Goal: Task Accomplishment & Management: Complete application form

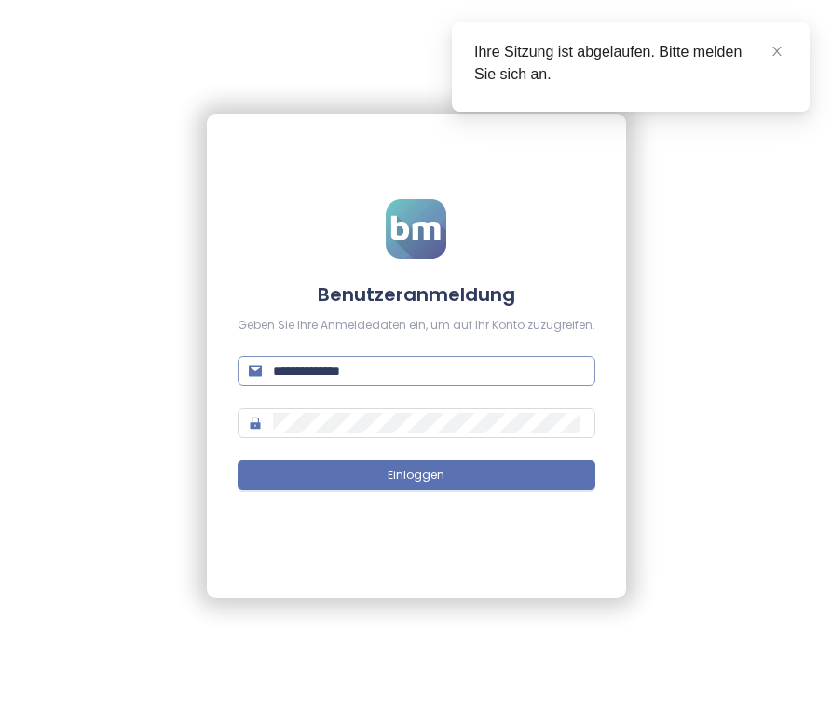
click at [463, 367] on input "**********" at bounding box center [428, 371] width 311 height 21
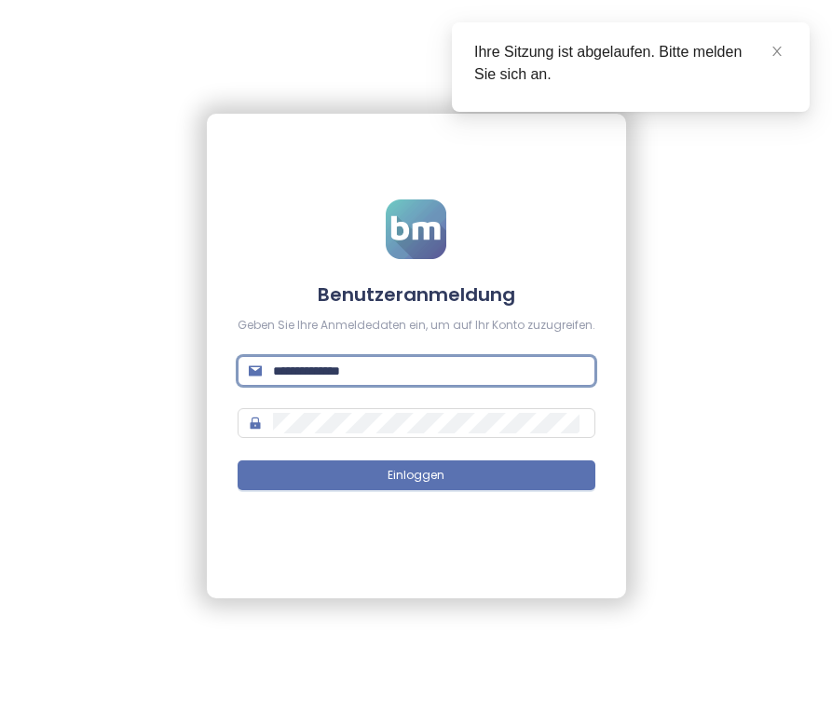
click at [463, 367] on input "**********" at bounding box center [428, 371] width 311 height 21
click at [776, 49] on icon "close" at bounding box center [777, 51] width 9 height 9
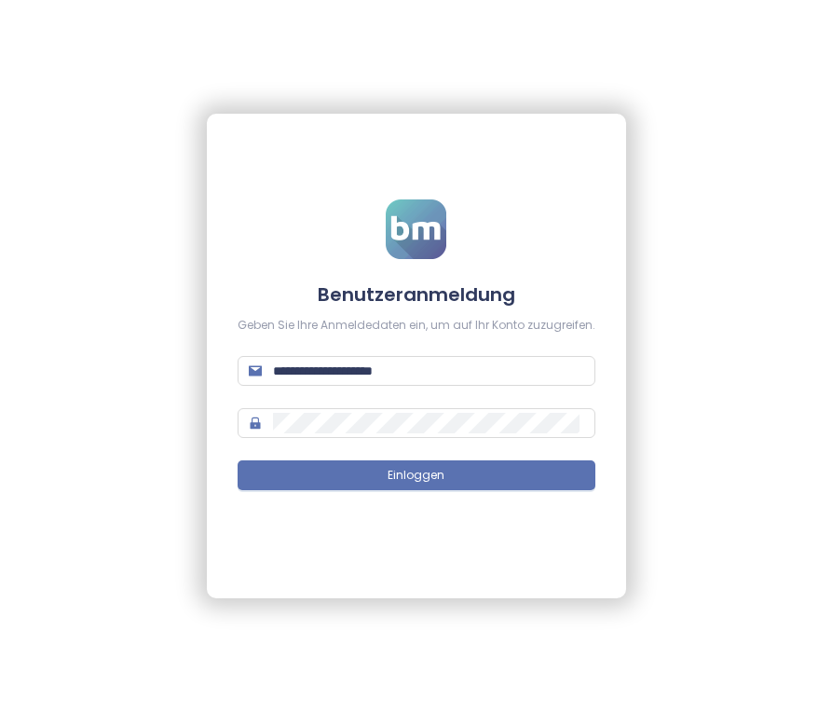
click at [707, 354] on div "**********" at bounding box center [416, 356] width 832 height 712
click at [491, 367] on input "**********" at bounding box center [428, 371] width 311 height 21
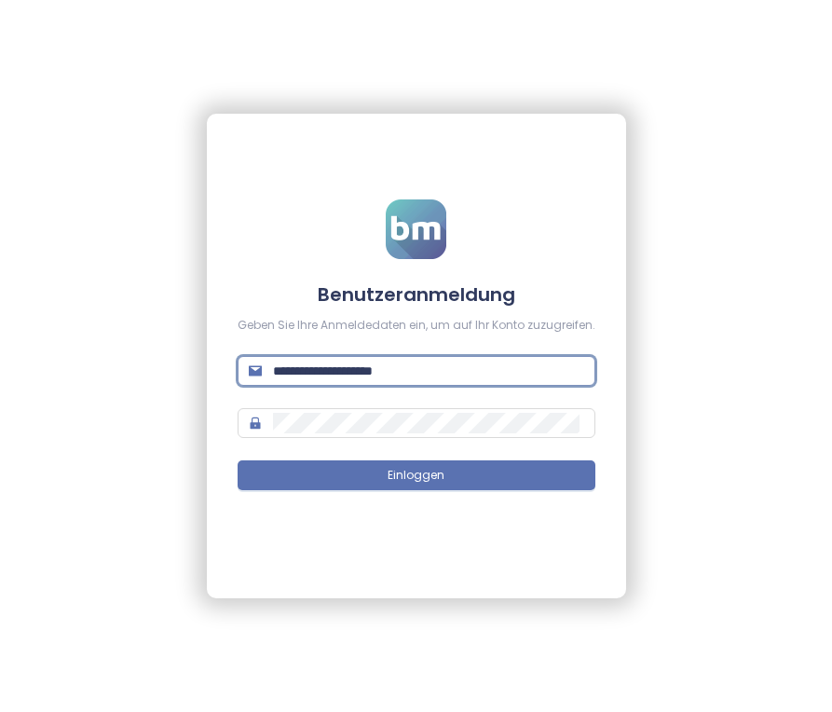
click at [491, 367] on input "**********" at bounding box center [428, 371] width 311 height 21
type input "**********"
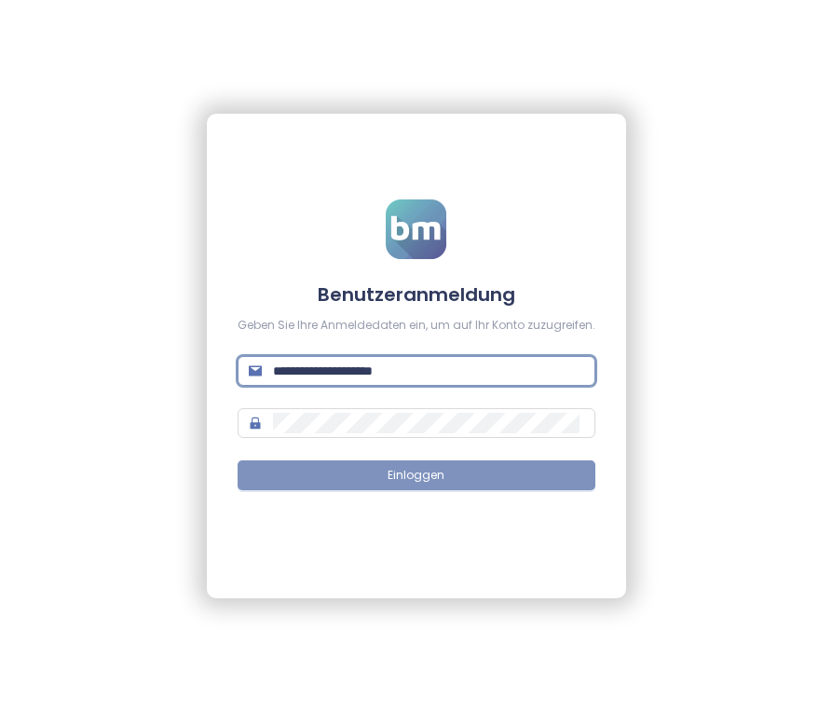
click at [494, 470] on button "Einloggen" at bounding box center [417, 475] width 358 height 30
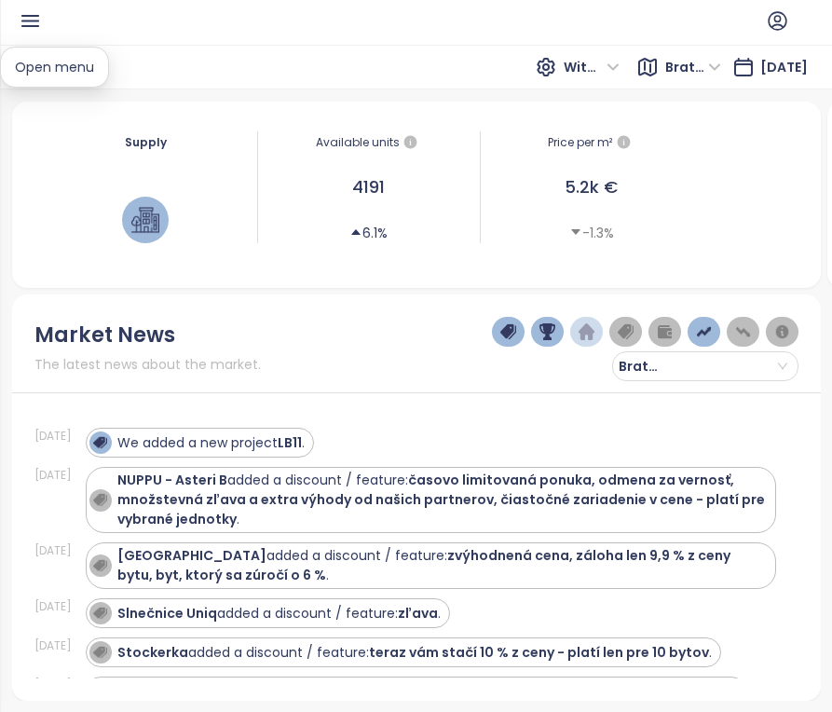
click at [26, 22] on icon "button" at bounding box center [30, 20] width 23 height 23
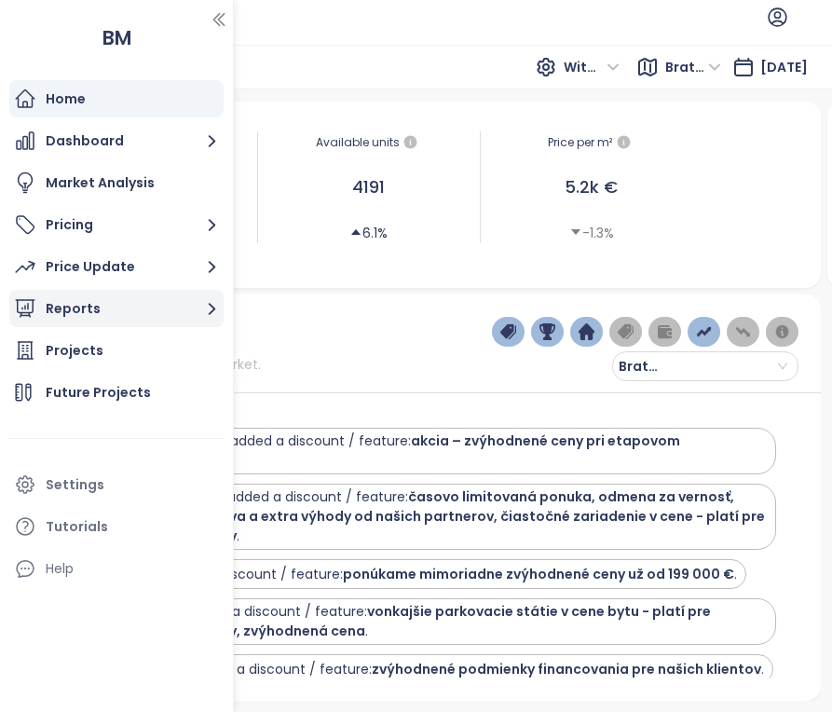
click at [185, 303] on button "Reports" at bounding box center [116, 308] width 214 height 37
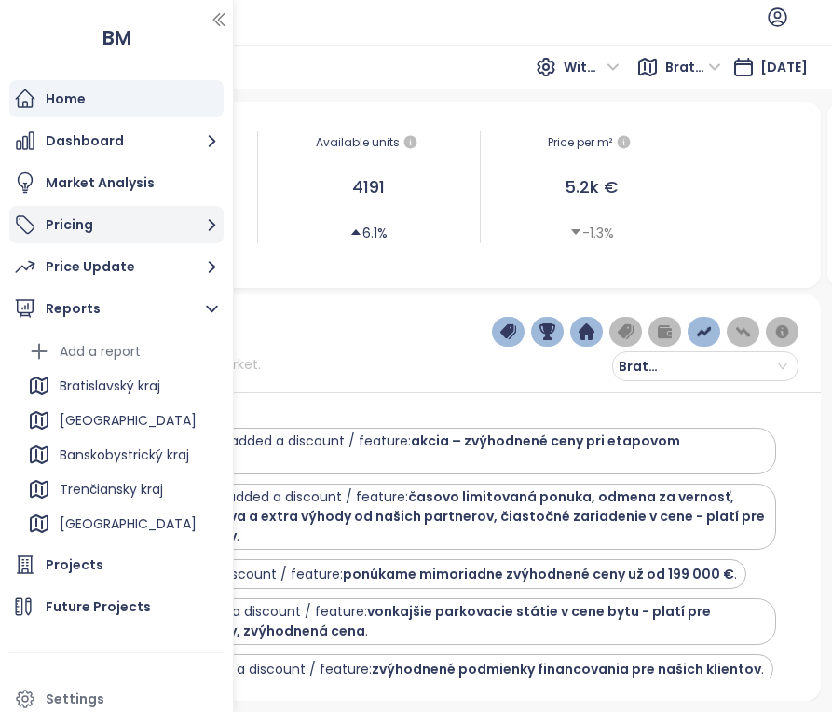
click at [103, 236] on button "Pricing" at bounding box center [116, 224] width 214 height 37
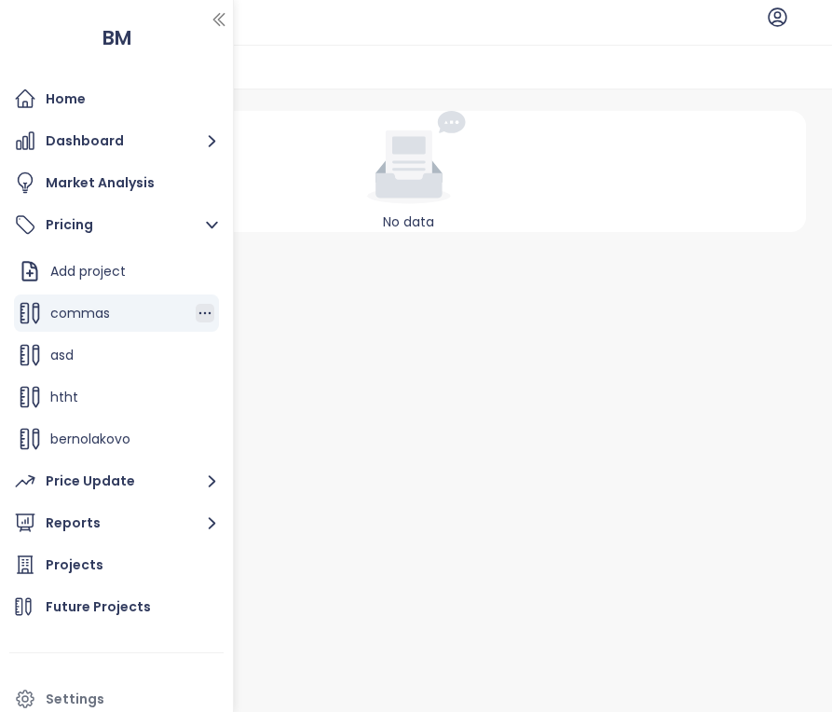
click at [205, 313] on icon "button" at bounding box center [205, 313] width 12 height 3
click at [252, 338] on button "Edit" at bounding box center [269, 343] width 83 height 23
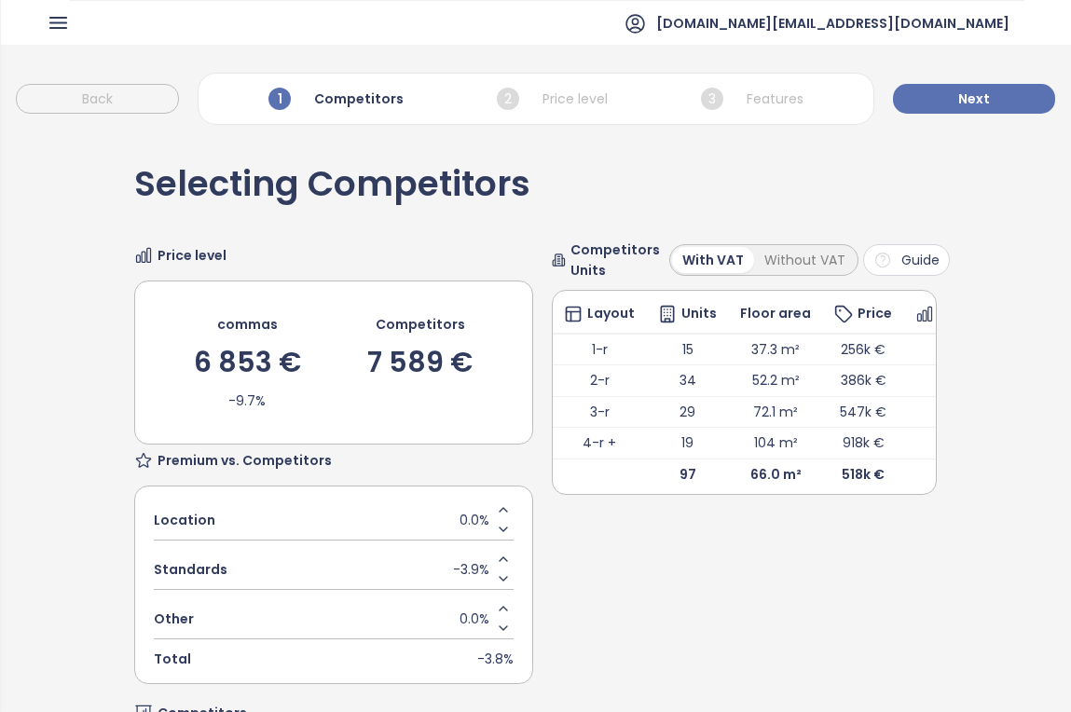
scroll to position [518, 0]
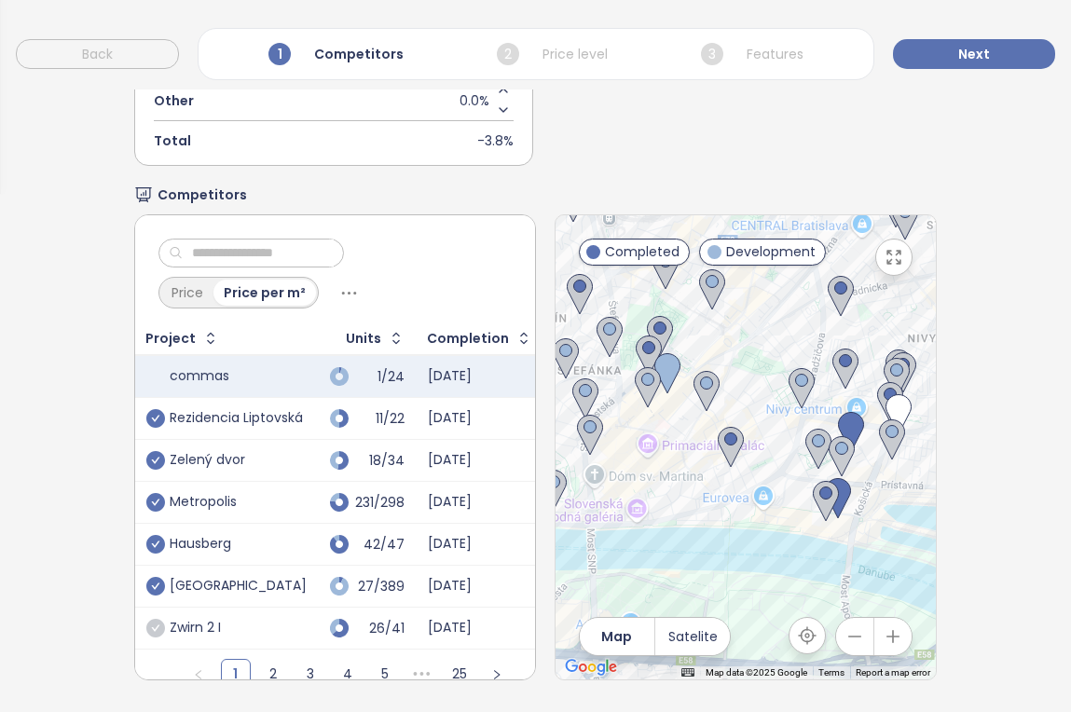
click at [831, 212] on div "Selecting Competitors Price level commas 6 853 € -9.7% Competitors 7 589 € Prem…" at bounding box center [535, 164] width 1071 height 1097
click at [831, 302] on div "Selecting Competitors Price level commas 6 853 € -9.7% Competitors 7 589 € Prem…" at bounding box center [535, 164] width 1071 height 1097
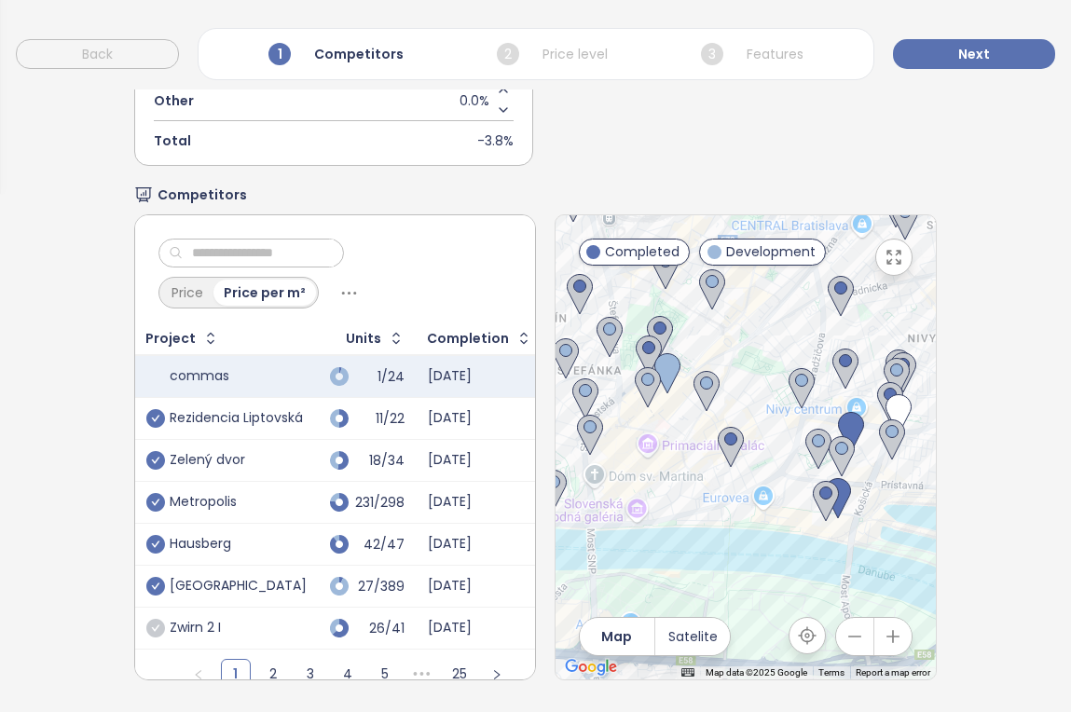
click at [831, 302] on div "Selecting Competitors Price level commas 6 853 € -9.7% Competitors 7 589 € Prem…" at bounding box center [535, 164] width 1071 height 1097
click at [160, 505] on icon "check-circle" at bounding box center [155, 502] width 19 height 19
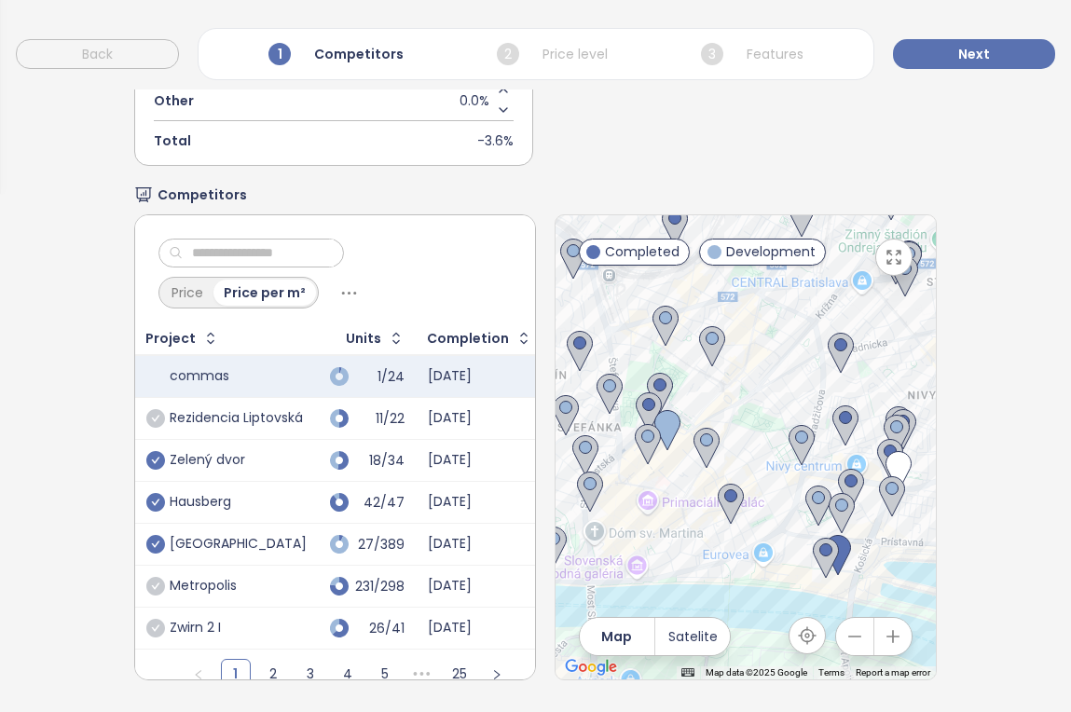
click at [149, 424] on icon "check-circle" at bounding box center [155, 418] width 19 height 19
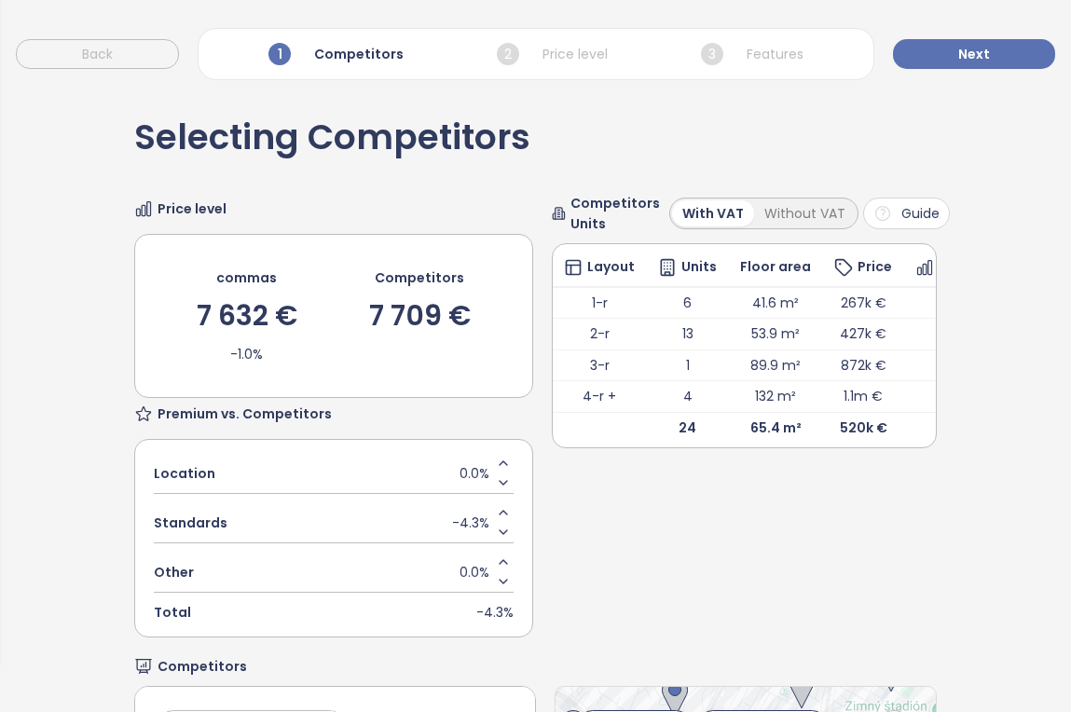
scroll to position [0, 0]
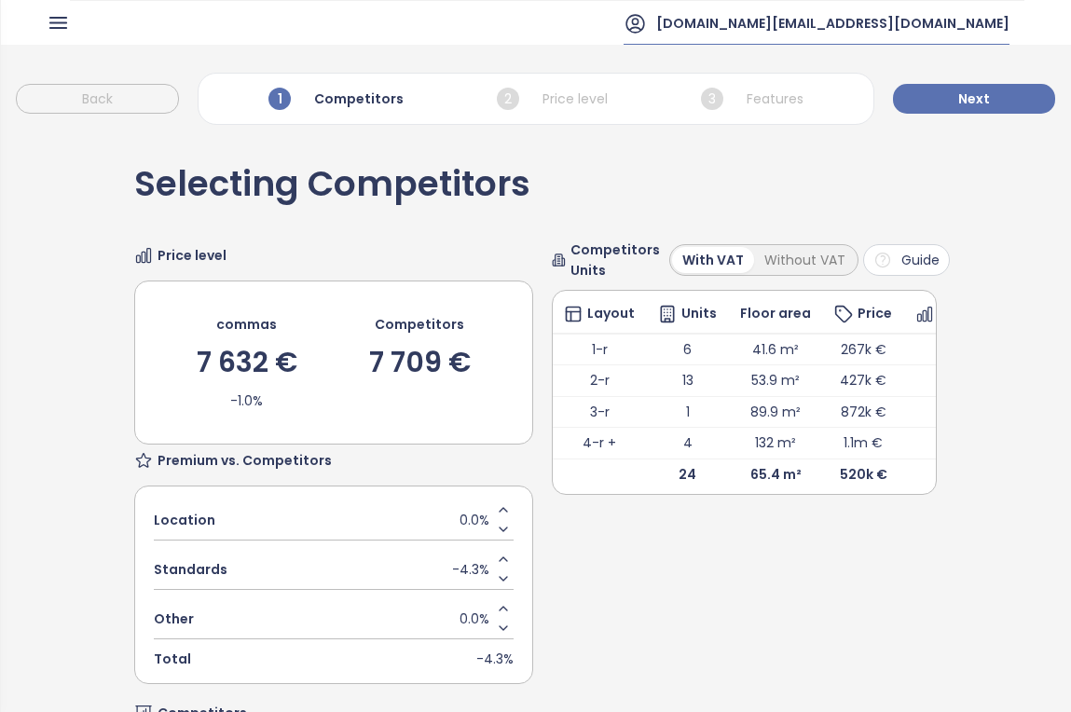
click at [831, 21] on span "[DOMAIN_NAME][EMAIL_ADDRESS][DOMAIN_NAME]" at bounding box center [832, 23] width 353 height 45
click at [831, 82] on li "Log out" at bounding box center [915, 75] width 180 height 37
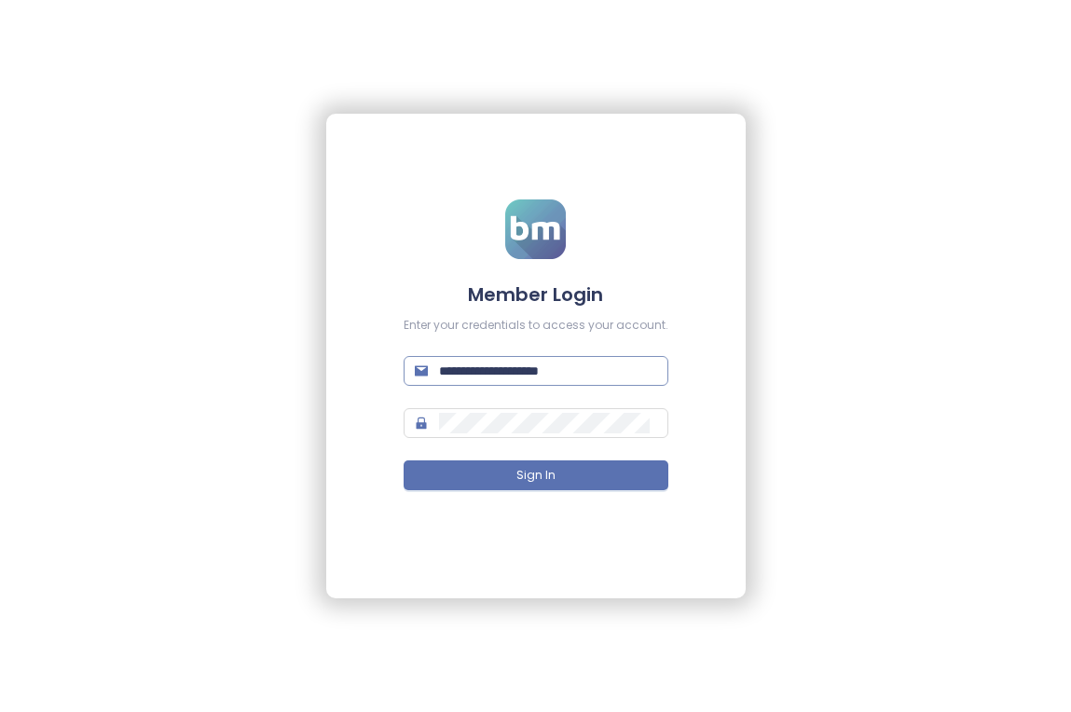
click at [554, 381] on input "**********" at bounding box center [548, 371] width 218 height 21
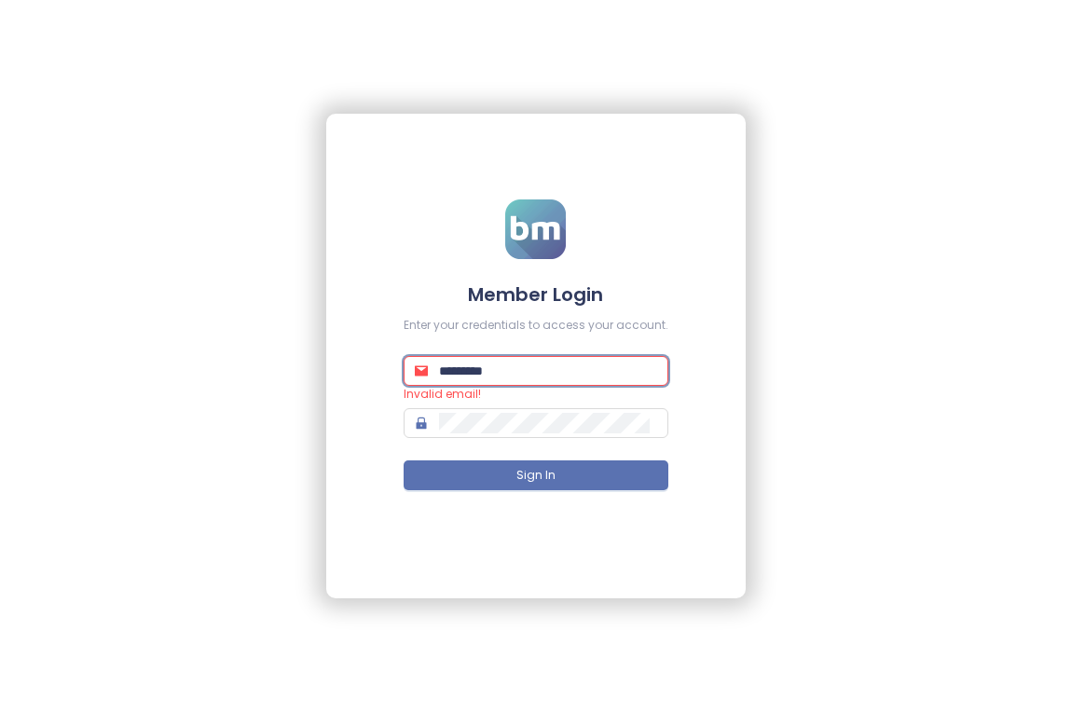
type input "**********"
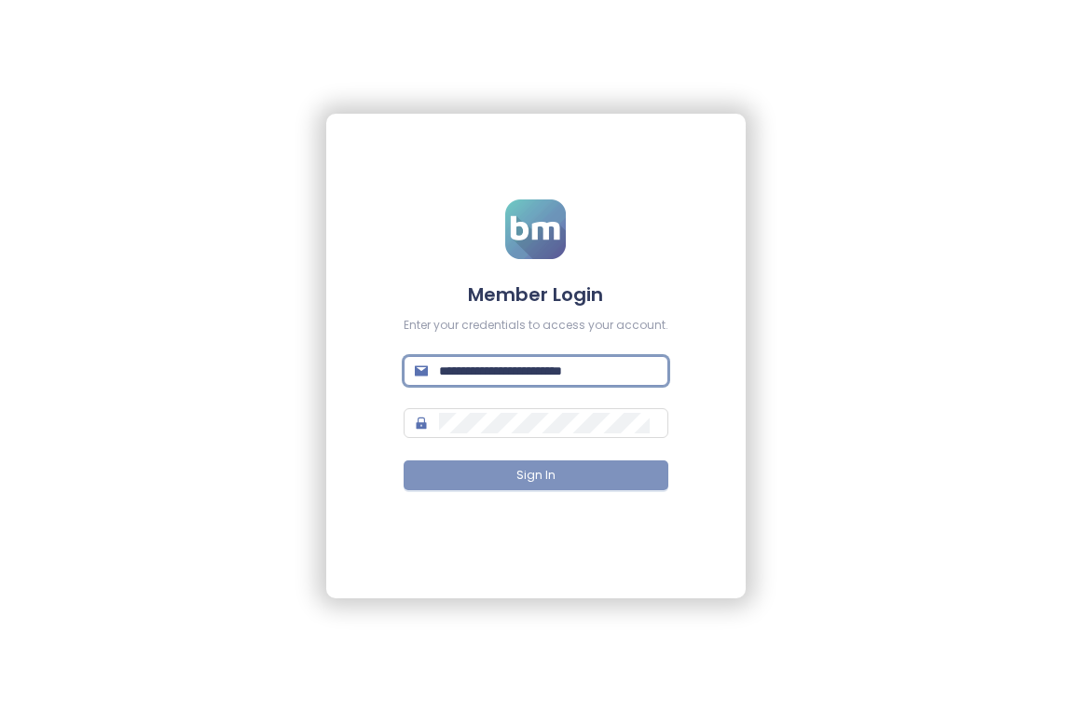
click at [639, 472] on button "Sign In" at bounding box center [536, 475] width 265 height 30
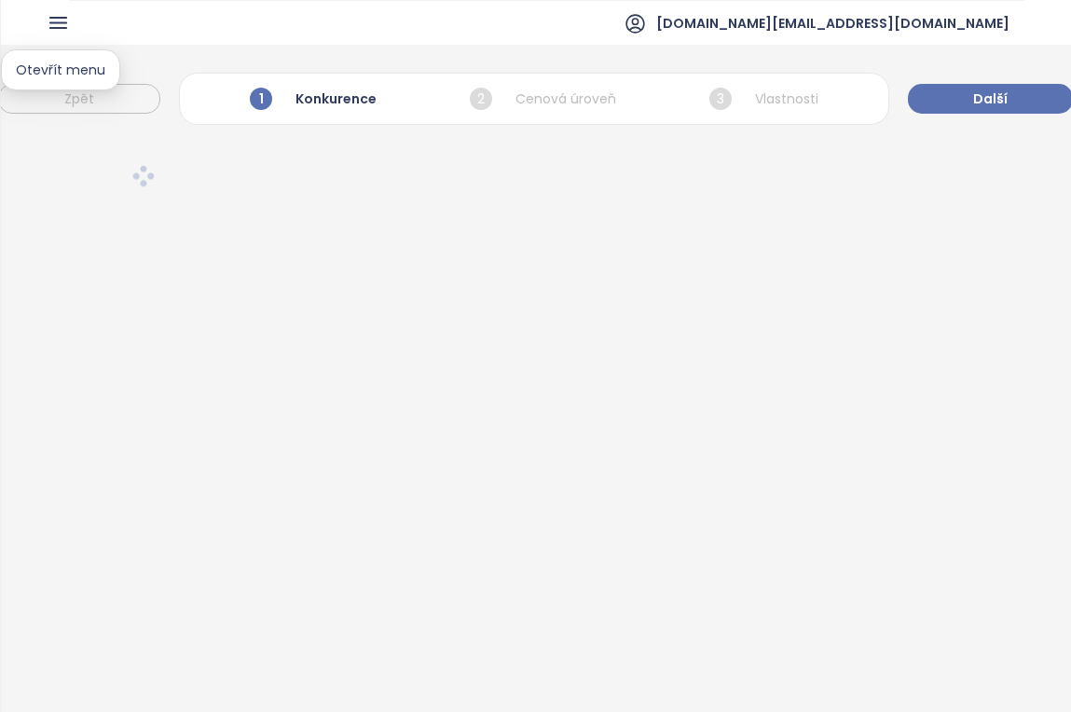
click at [66, 21] on icon "button" at bounding box center [58, 23] width 16 height 10
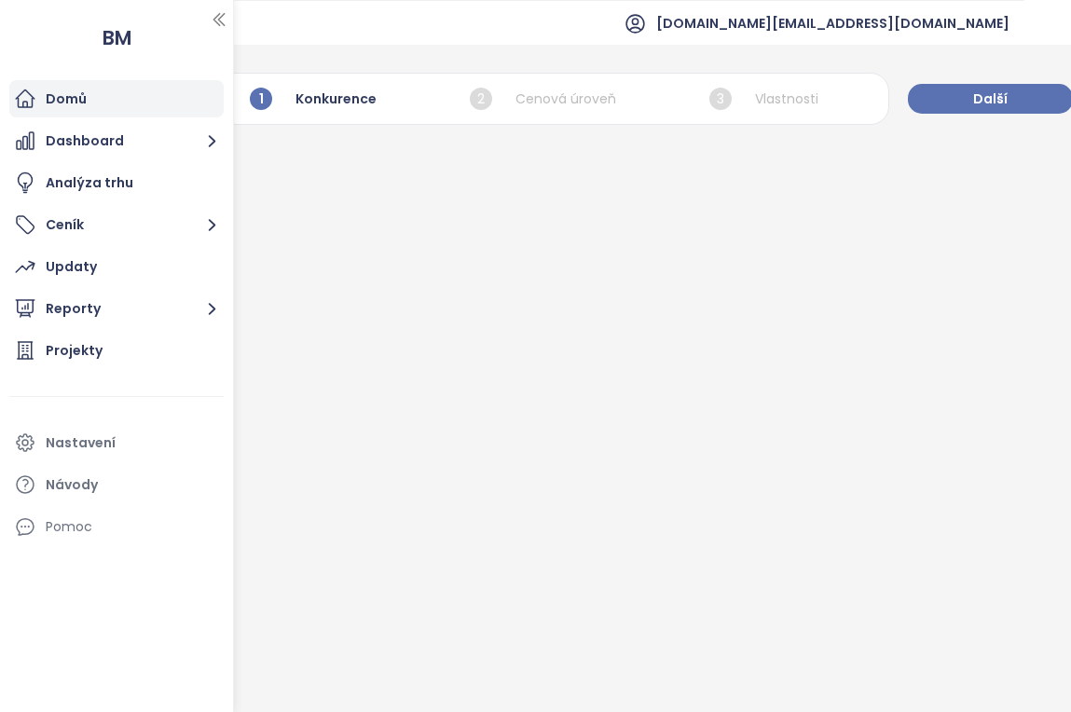
click at [84, 95] on div "Domů" at bounding box center [66, 99] width 41 height 23
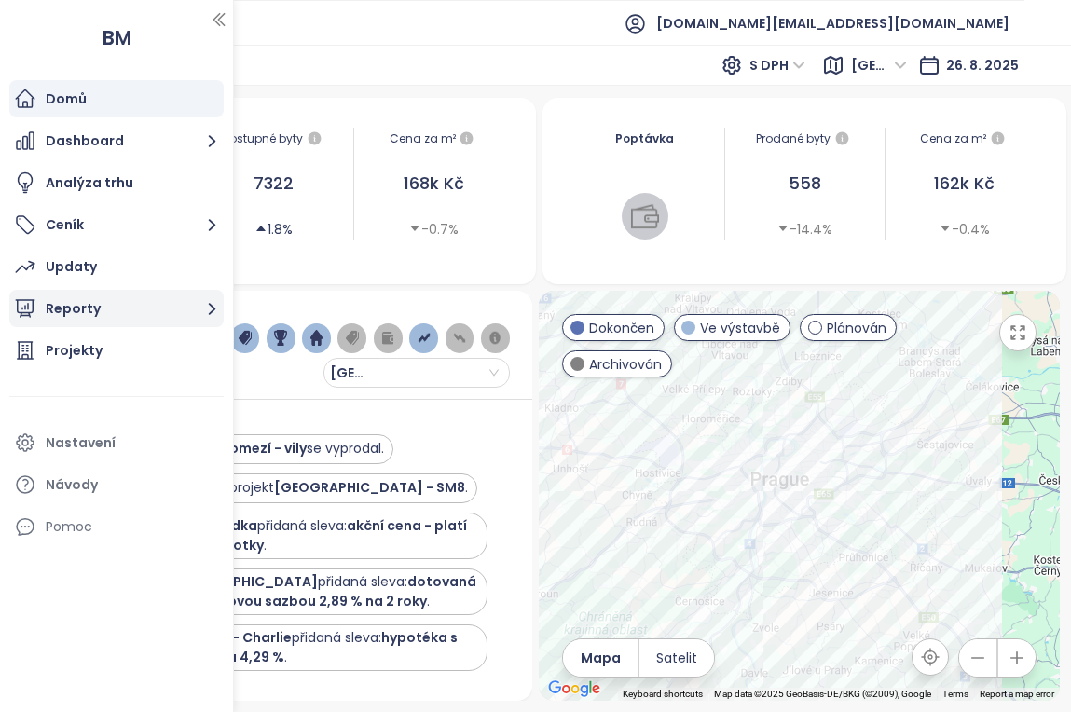
click at [149, 310] on button "Reporty" at bounding box center [116, 308] width 214 height 37
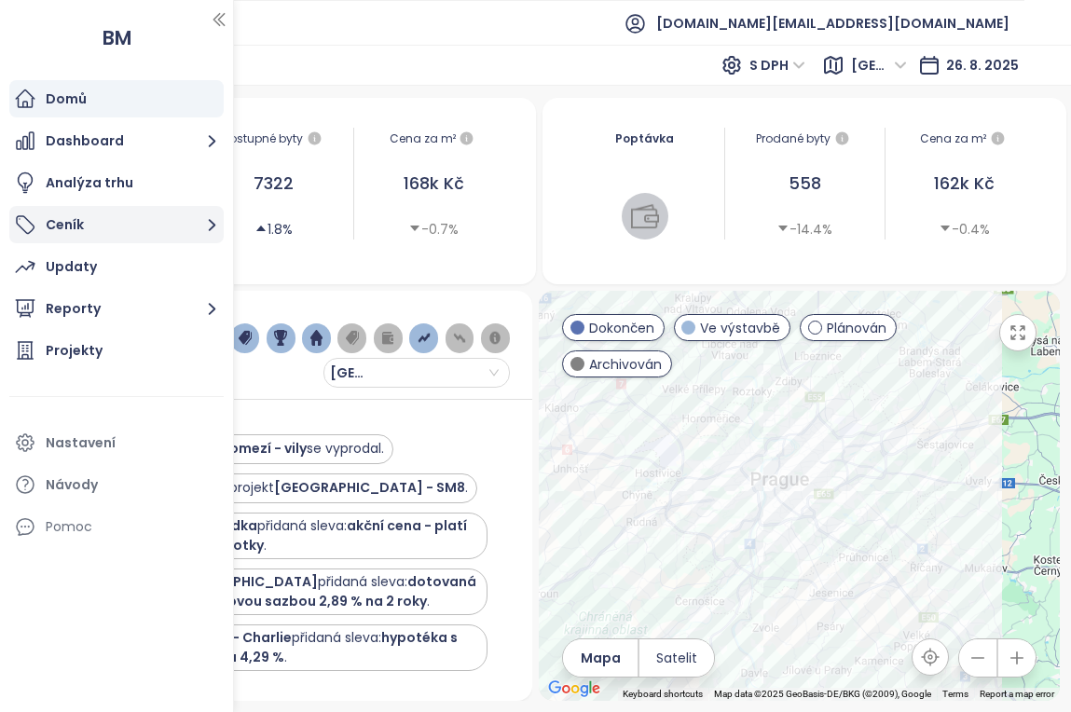
click at [151, 234] on button "Ceník" at bounding box center [116, 224] width 214 height 37
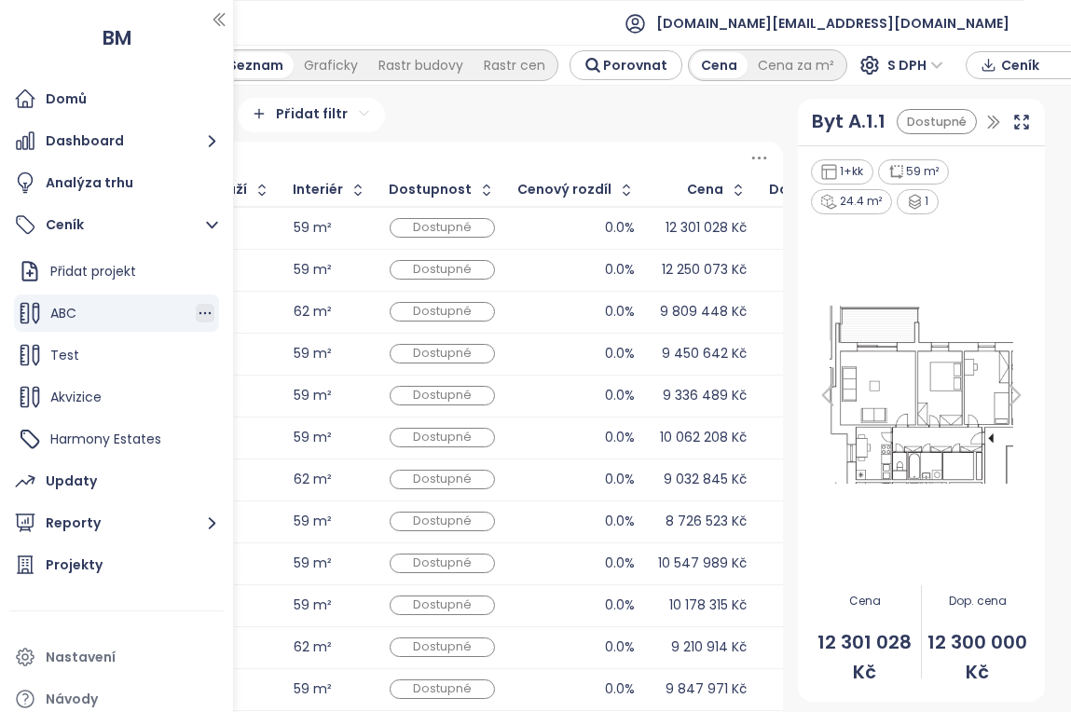
click at [199, 313] on icon "button" at bounding box center [205, 313] width 19 height 19
click at [258, 337] on button "Upravit" at bounding box center [283, 343] width 111 height 23
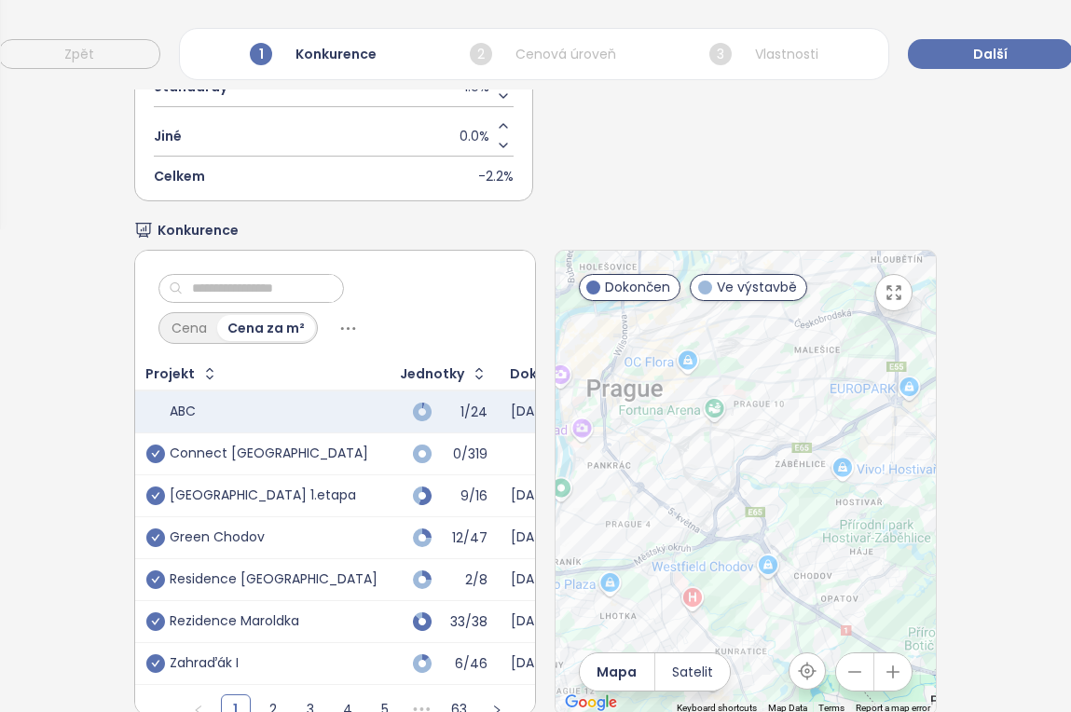
scroll to position [518, 0]
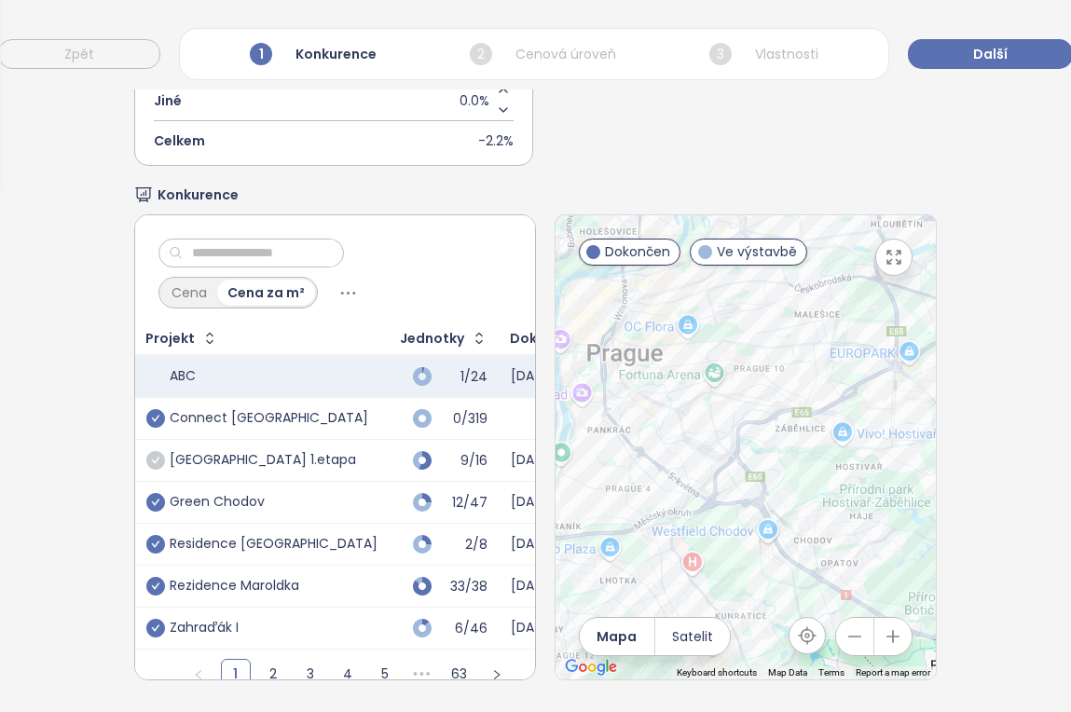
click at [158, 460] on icon "check-circle" at bounding box center [155, 460] width 19 height 19
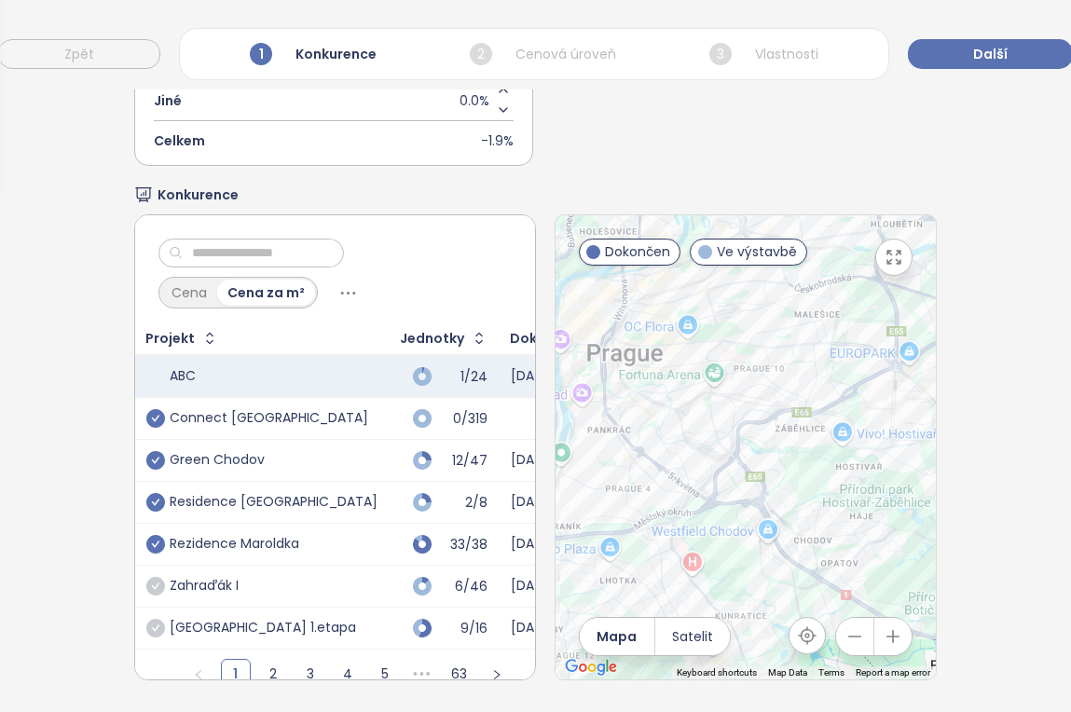
click at [156, 583] on icon "check-circle" at bounding box center [155, 586] width 19 height 19
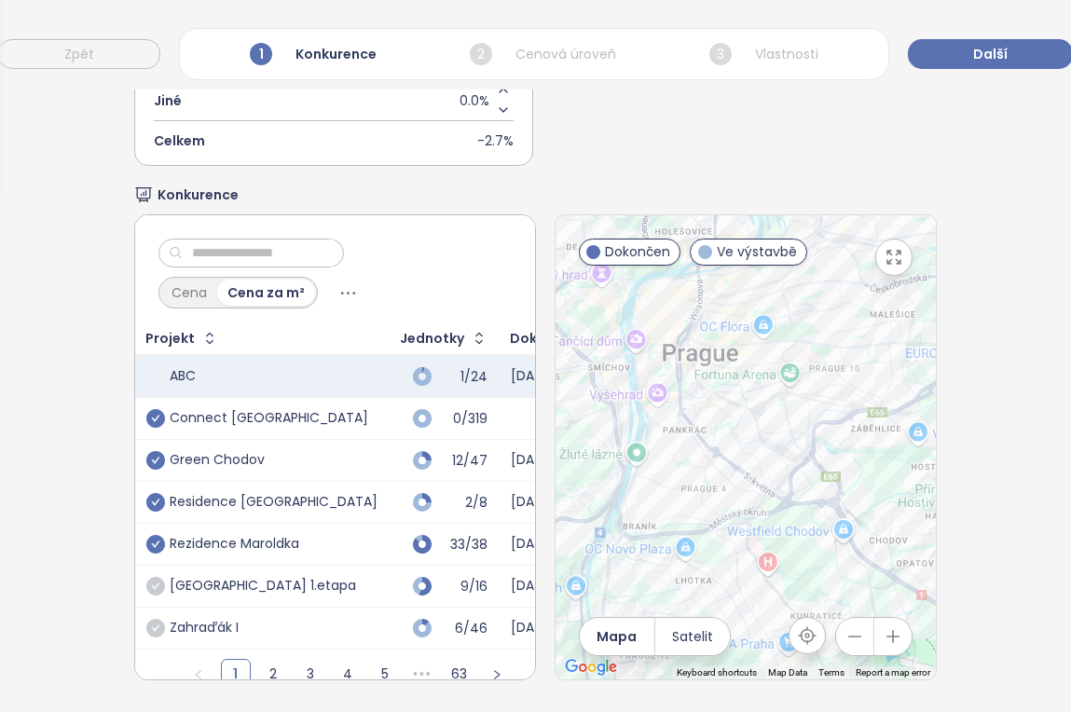
scroll to position [0, 0]
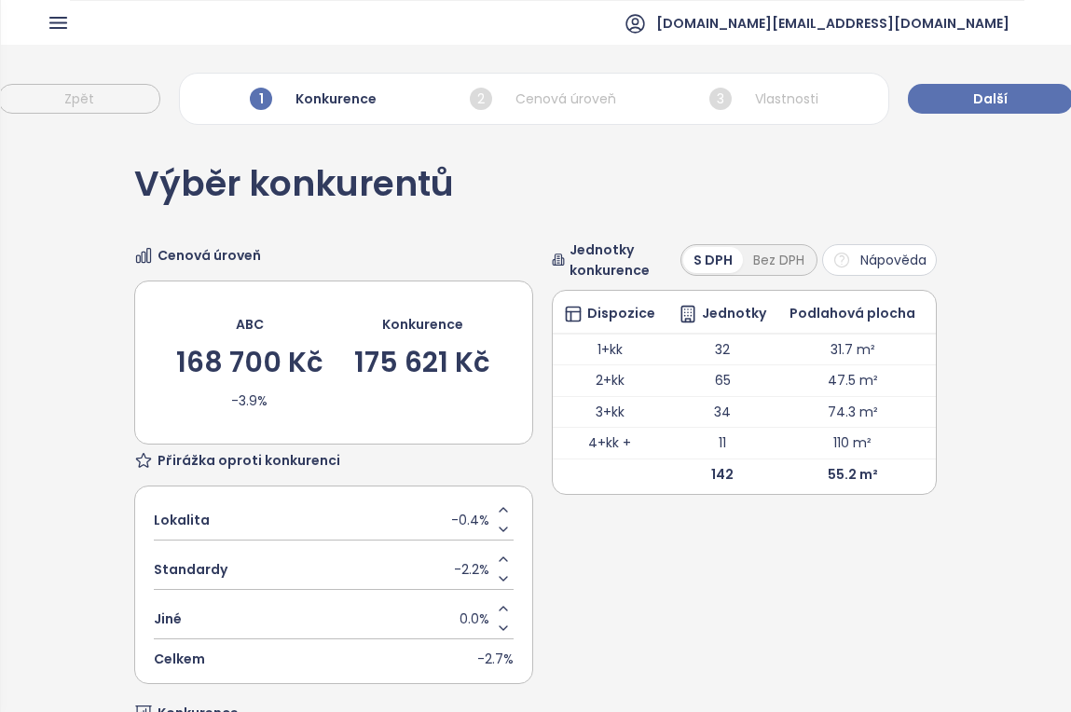
click at [48, 19] on icon "button" at bounding box center [58, 22] width 23 height 23
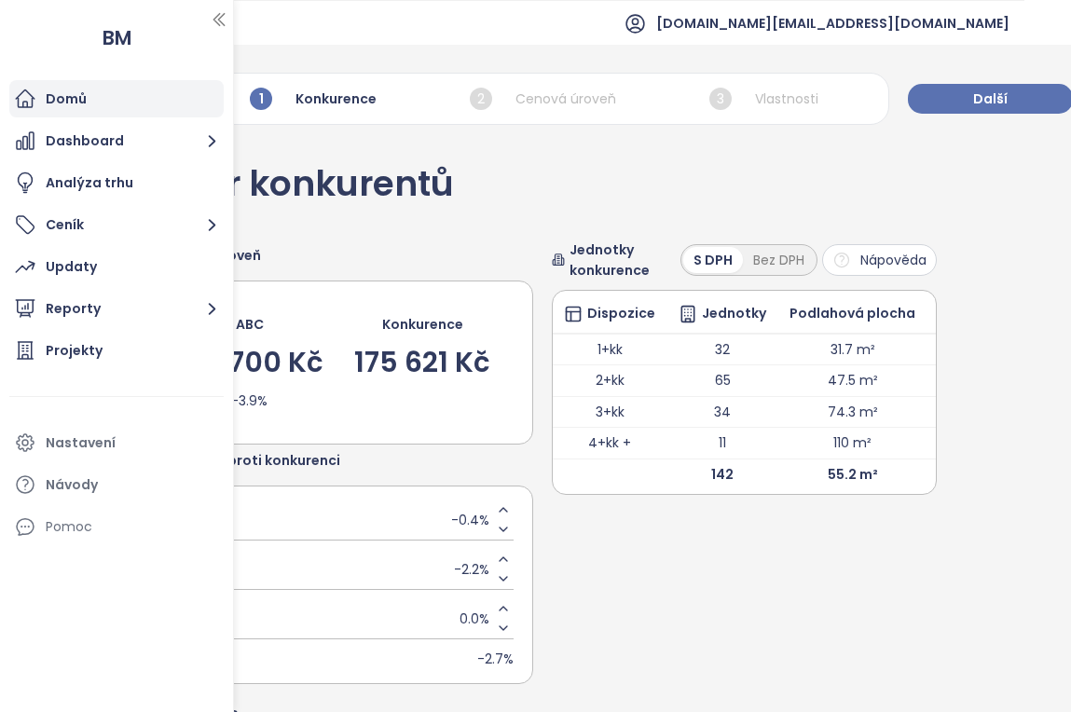
click at [91, 89] on div "Domů" at bounding box center [116, 98] width 214 height 37
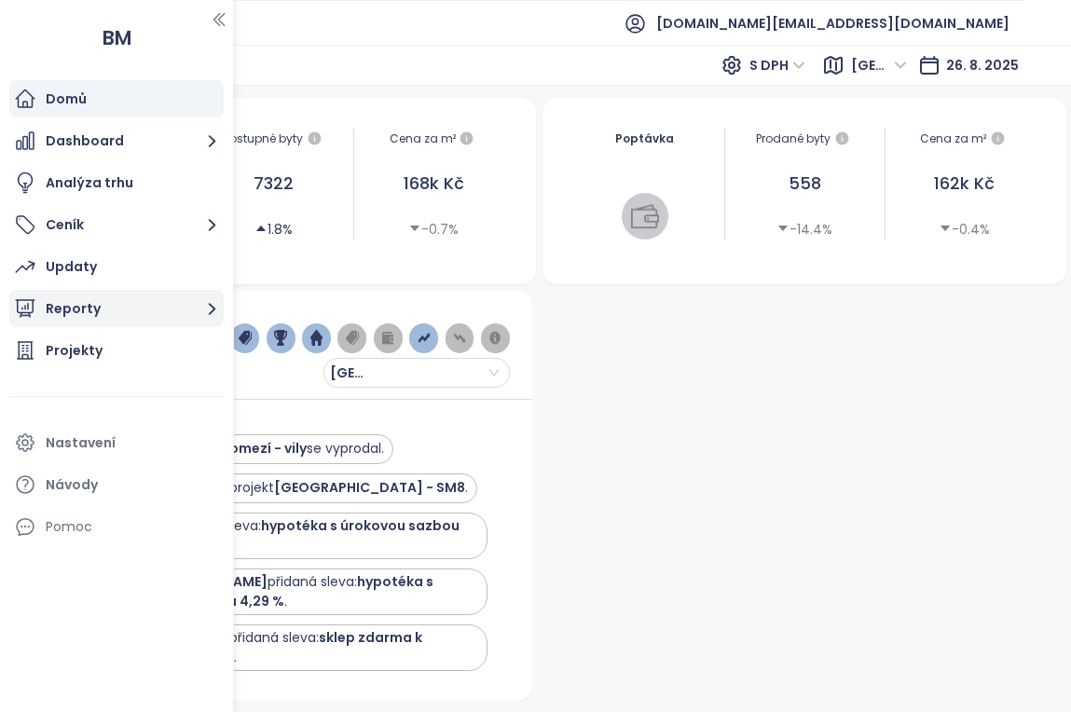
click at [165, 302] on button "Reporty" at bounding box center [116, 308] width 214 height 37
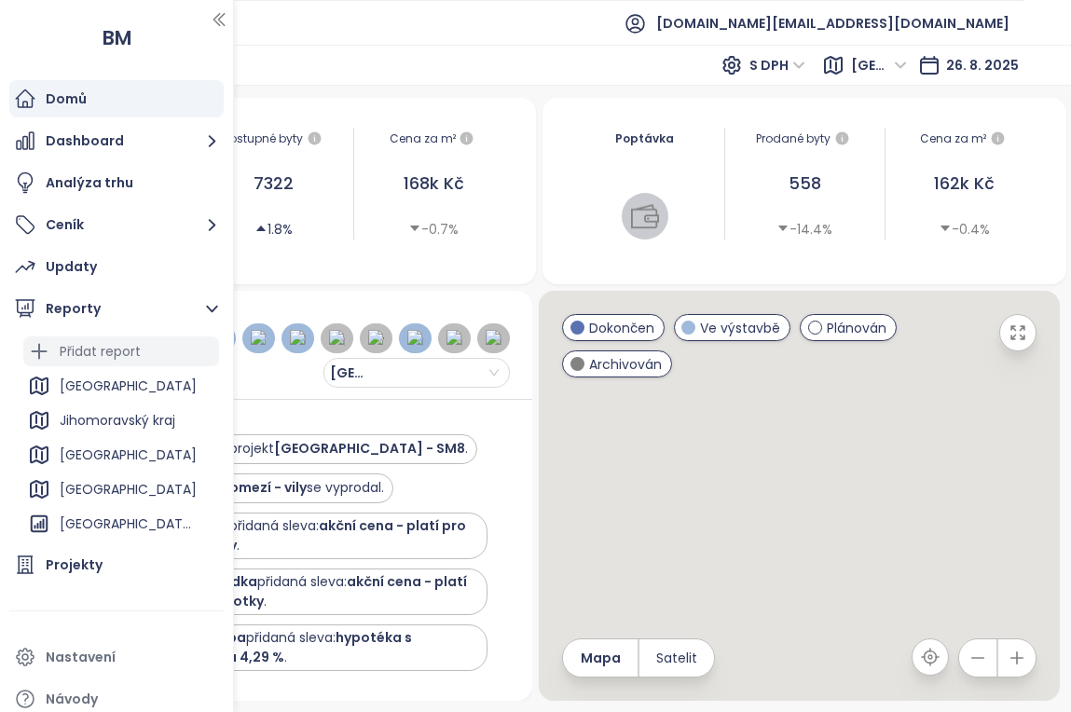
click at [144, 361] on div "Přidat report" at bounding box center [121, 351] width 196 height 30
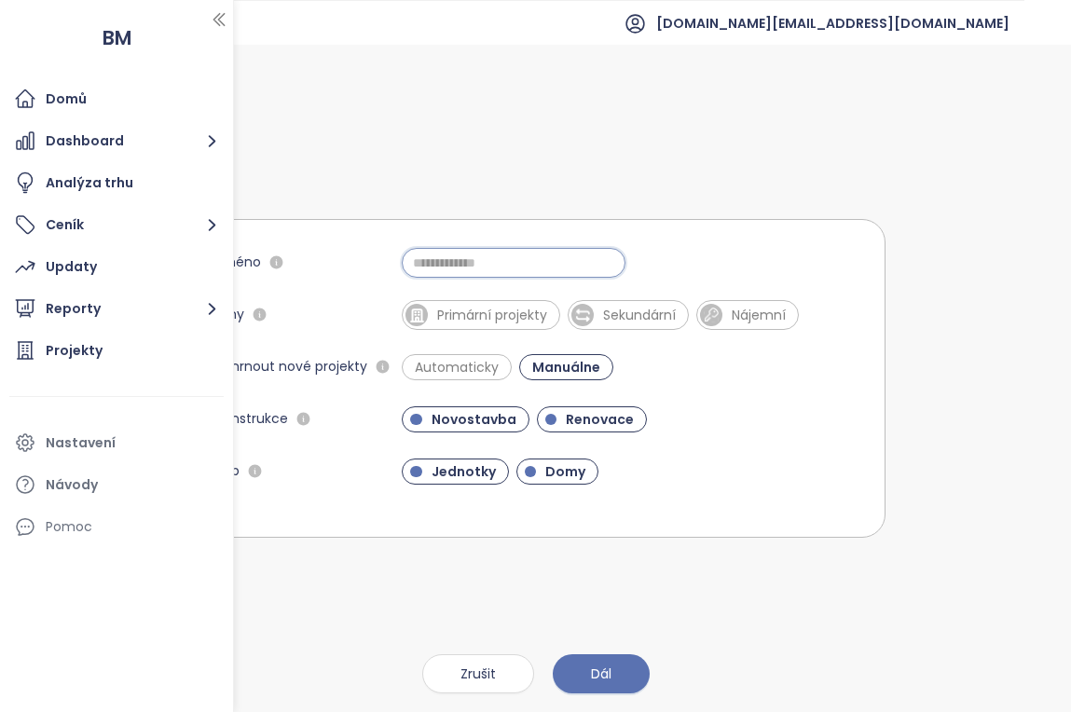
click at [494, 267] on input "Jméno" at bounding box center [514, 263] width 224 height 30
type input "***"
click at [468, 308] on span "Primární projekty" at bounding box center [492, 315] width 129 height 19
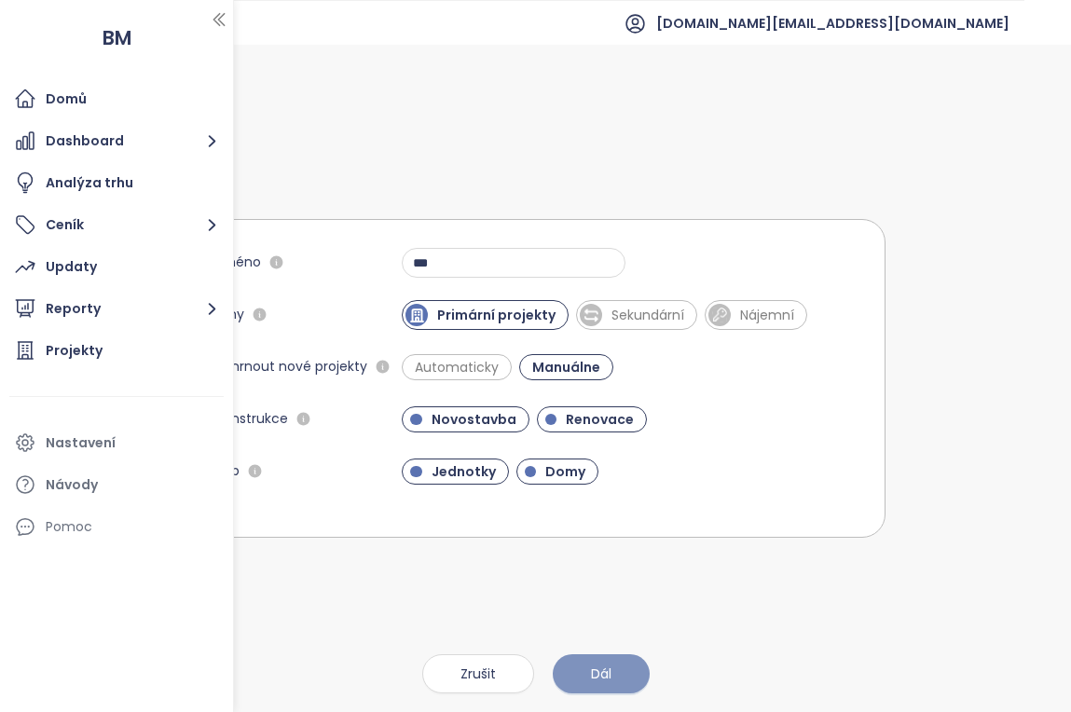
click at [610, 664] on span "Dál" at bounding box center [601, 674] width 21 height 21
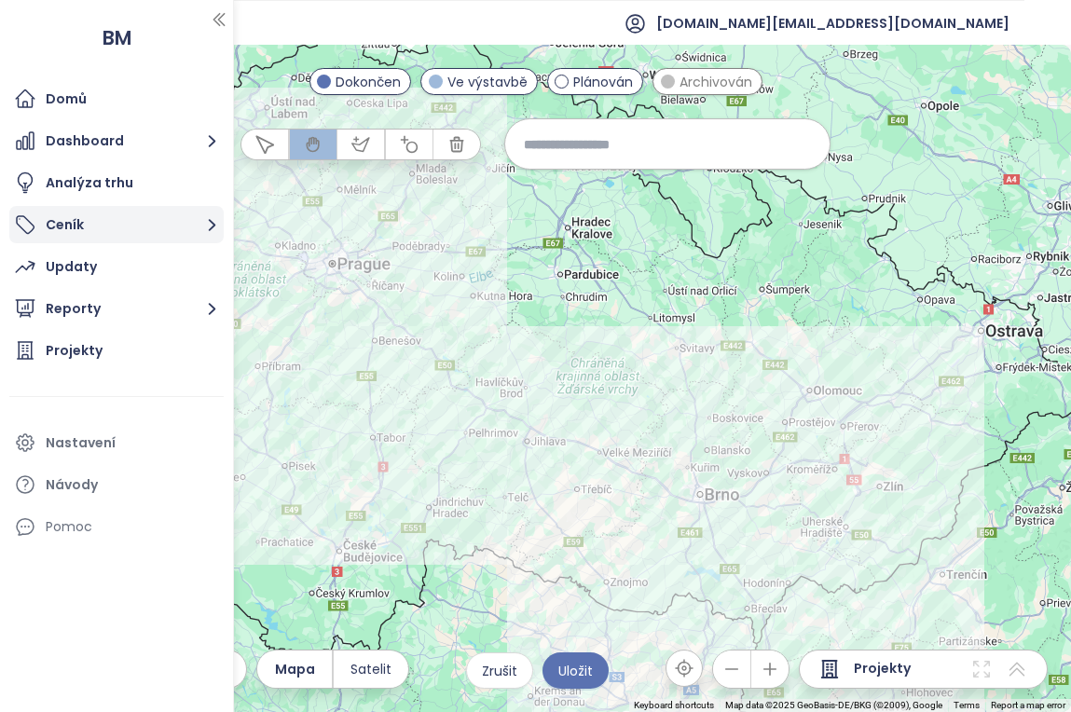
click at [127, 226] on button "Ceník" at bounding box center [116, 224] width 214 height 37
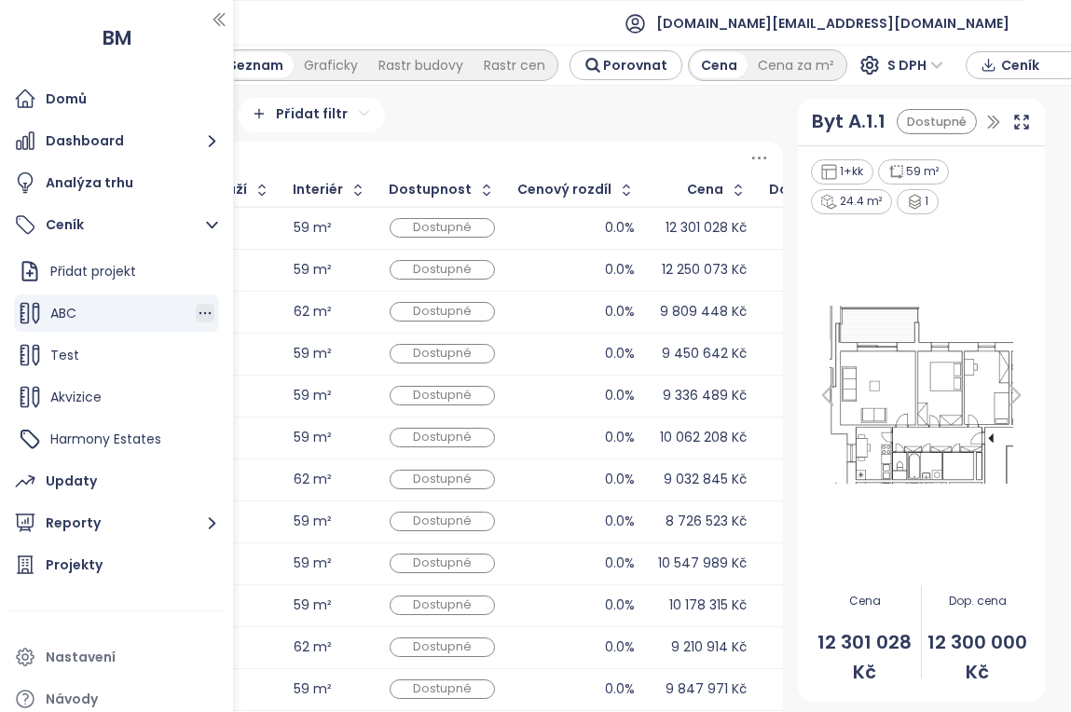
click at [202, 309] on icon "button" at bounding box center [205, 313] width 19 height 19
click at [258, 340] on button "Upravit" at bounding box center [283, 343] width 111 height 23
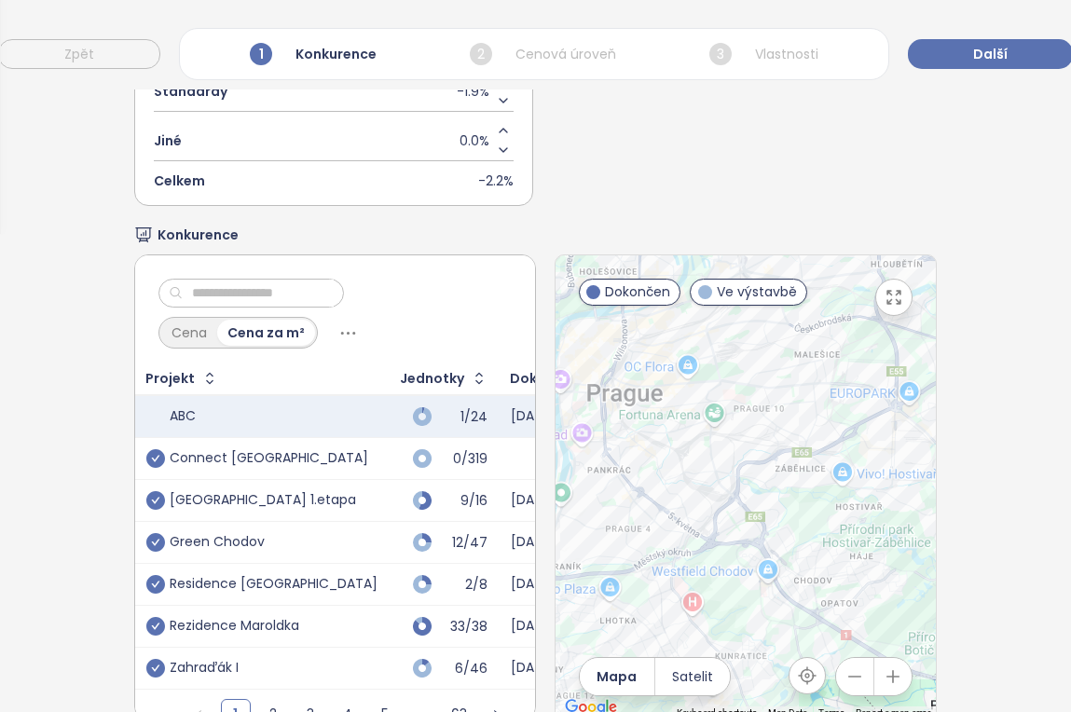
scroll to position [518, 0]
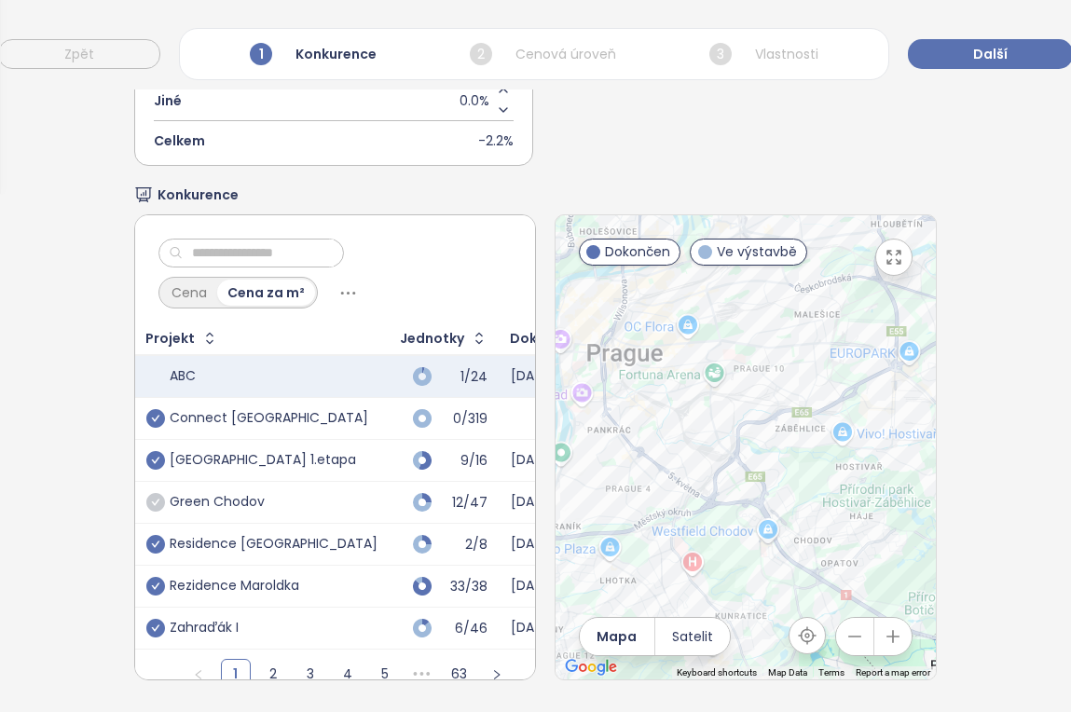
click at [158, 499] on icon "check-circle" at bounding box center [155, 502] width 19 height 19
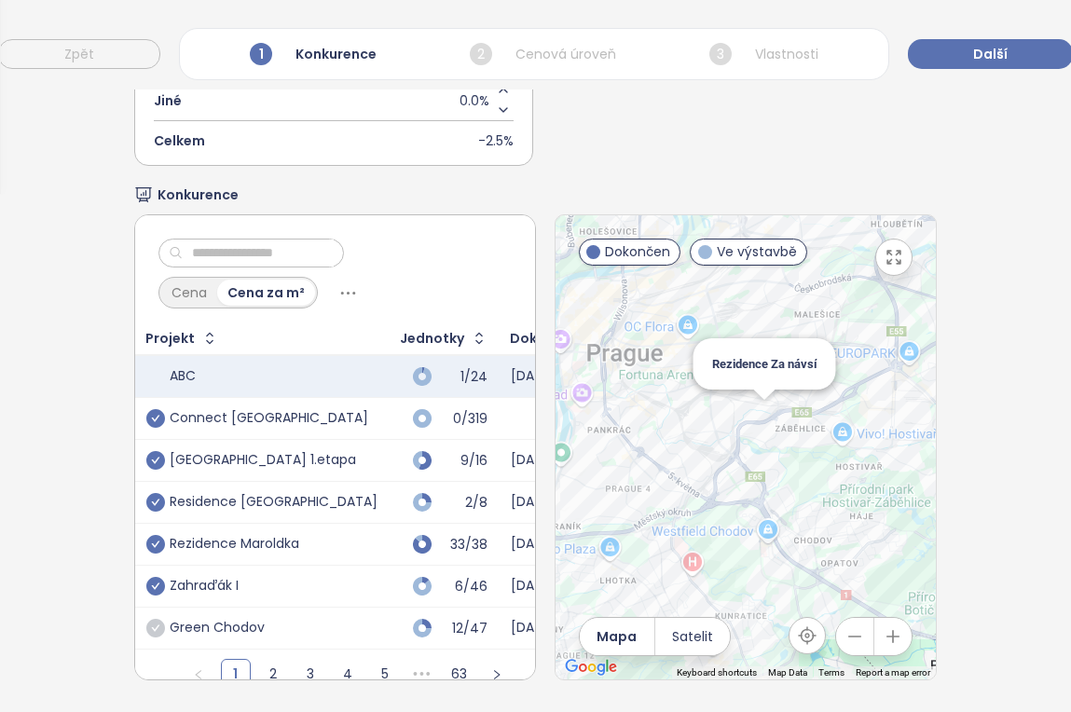
click at [766, 424] on div "Rezidence Za návsí" at bounding box center [745, 447] width 381 height 464
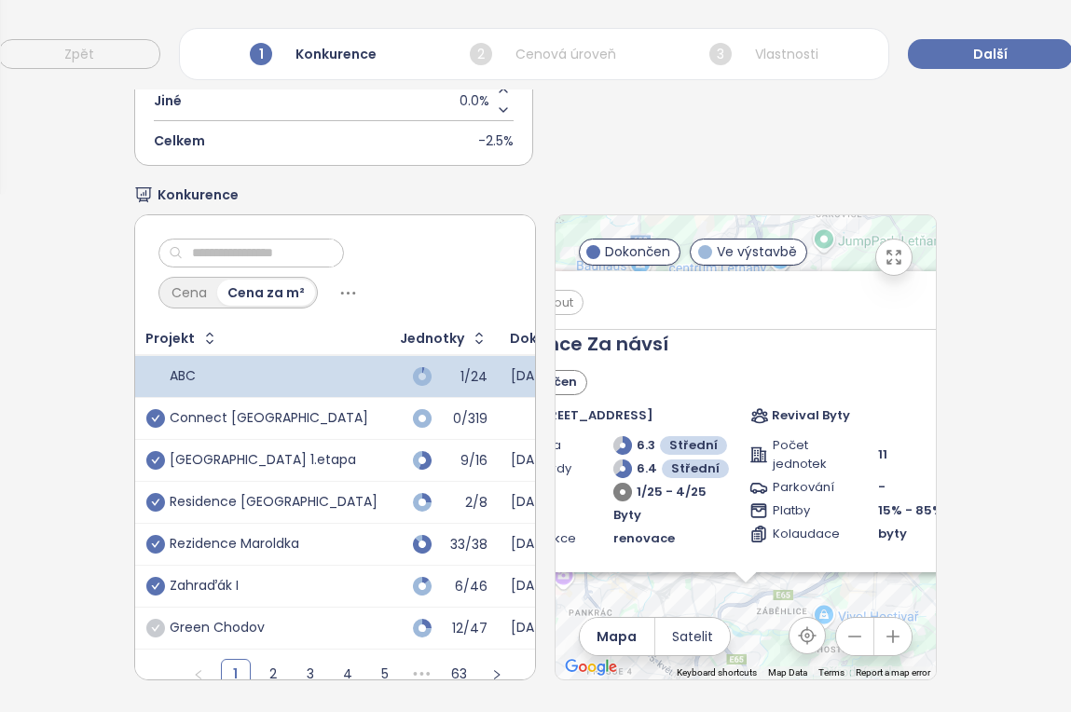
click at [571, 297] on span "Zahrnout" at bounding box center [546, 302] width 74 height 23
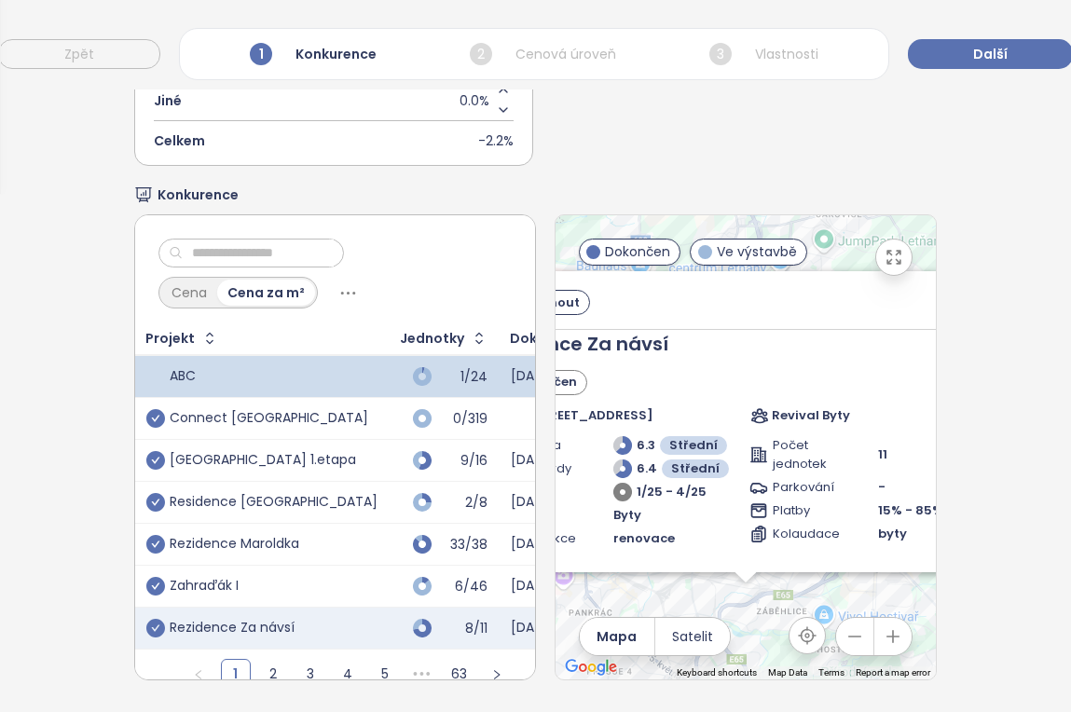
drag, startPoint x: 787, startPoint y: 283, endPoint x: 638, endPoint y: 293, distance: 148.5
click at [638, 293] on div "Zahrnout Rezidence Za návsí Dokončen Za návsí 1914/7, 106 00 Praha 10-Záběhlice…" at bounding box center [745, 421] width 559 height 301
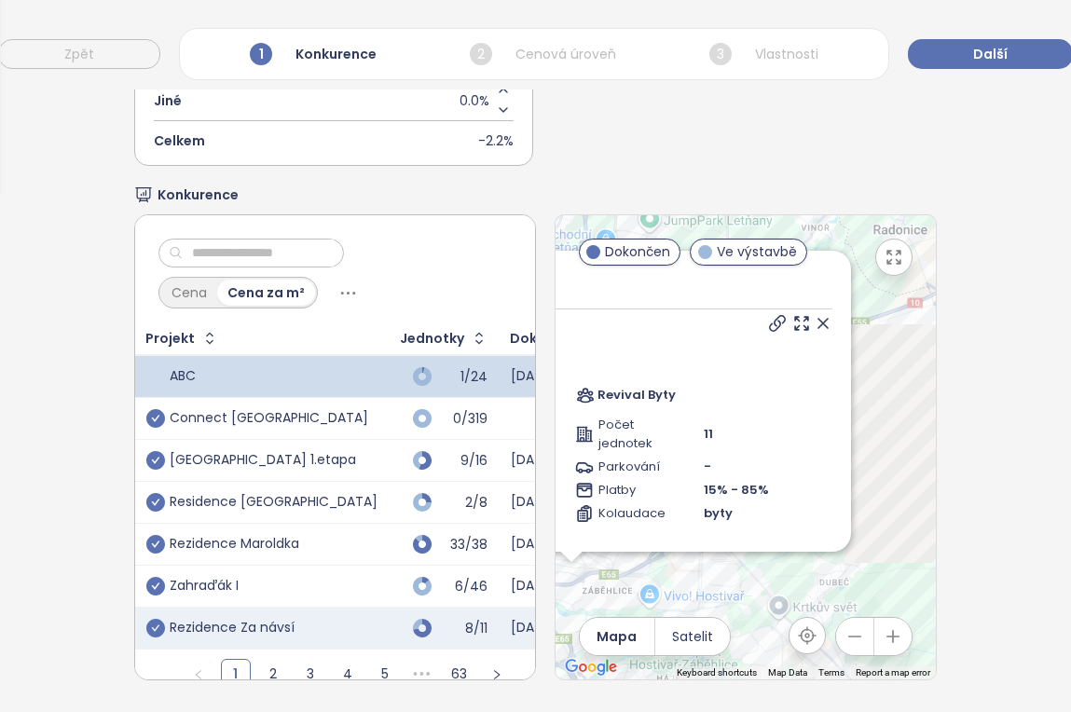
drag, startPoint x: 785, startPoint y: 600, endPoint x: 608, endPoint y: 585, distance: 177.7
click at [608, 585] on div "Zahrnout Rezidence Za návsí Dokončen Za návsí 1914/7, 106 00 Praha 10-Záběhlice…" at bounding box center [745, 447] width 381 height 464
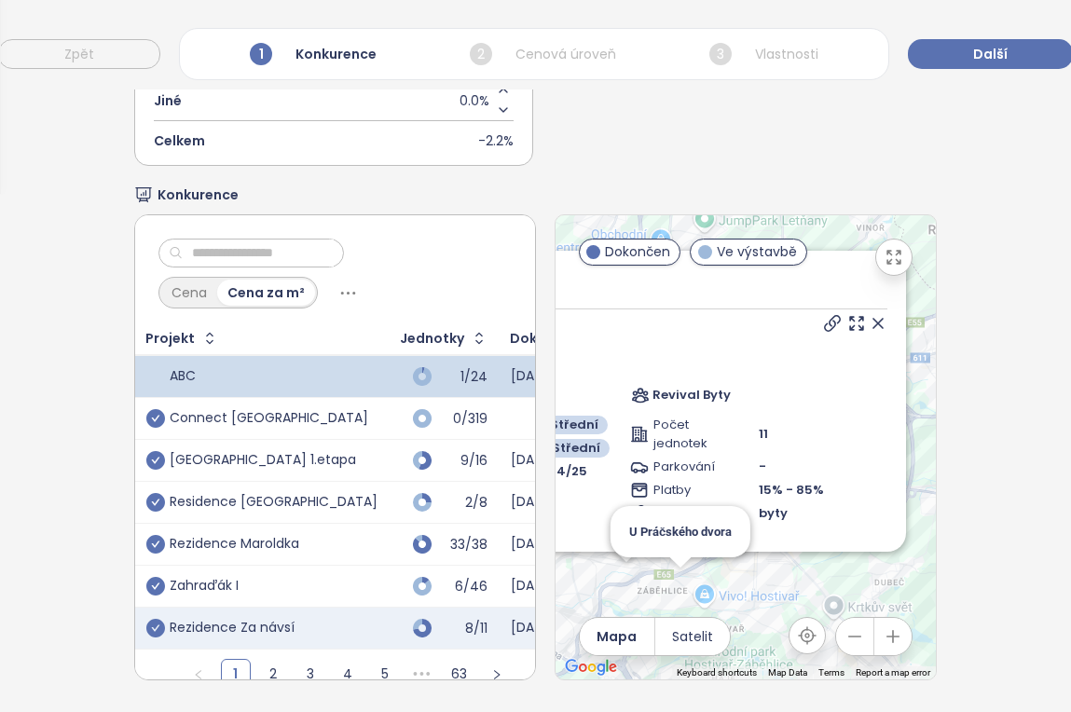
click at [831, 314] on icon at bounding box center [878, 323] width 19 height 19
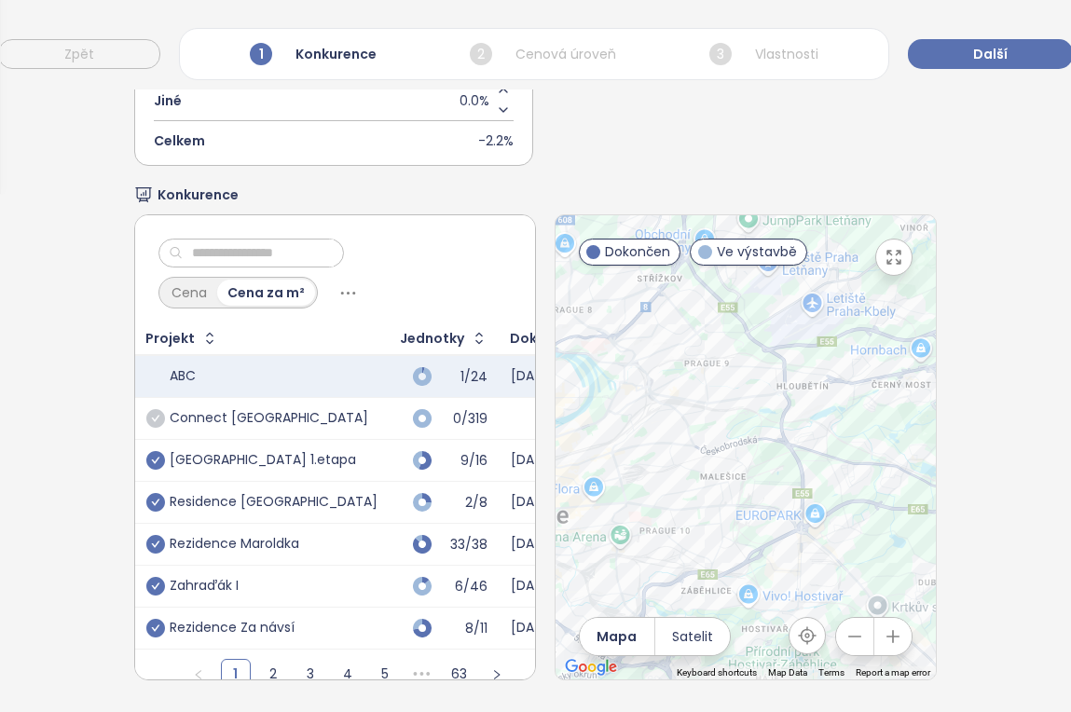
click at [155, 421] on icon "check-circle" at bounding box center [155, 418] width 19 height 19
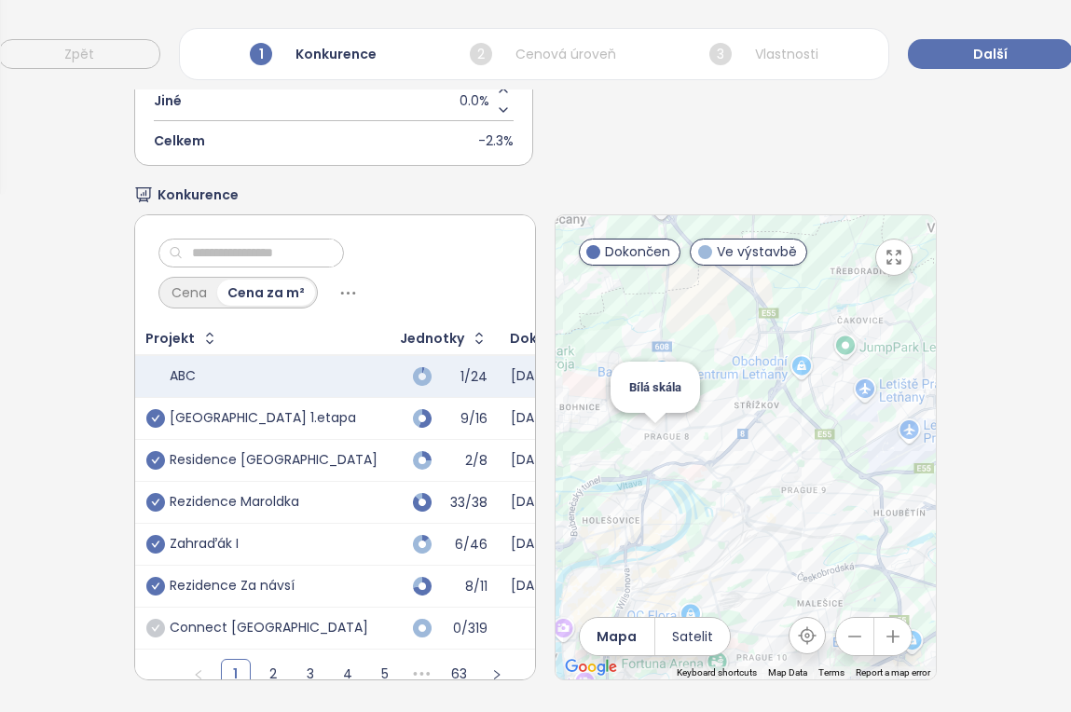
click at [653, 447] on div "Bílá skála" at bounding box center [745, 447] width 381 height 464
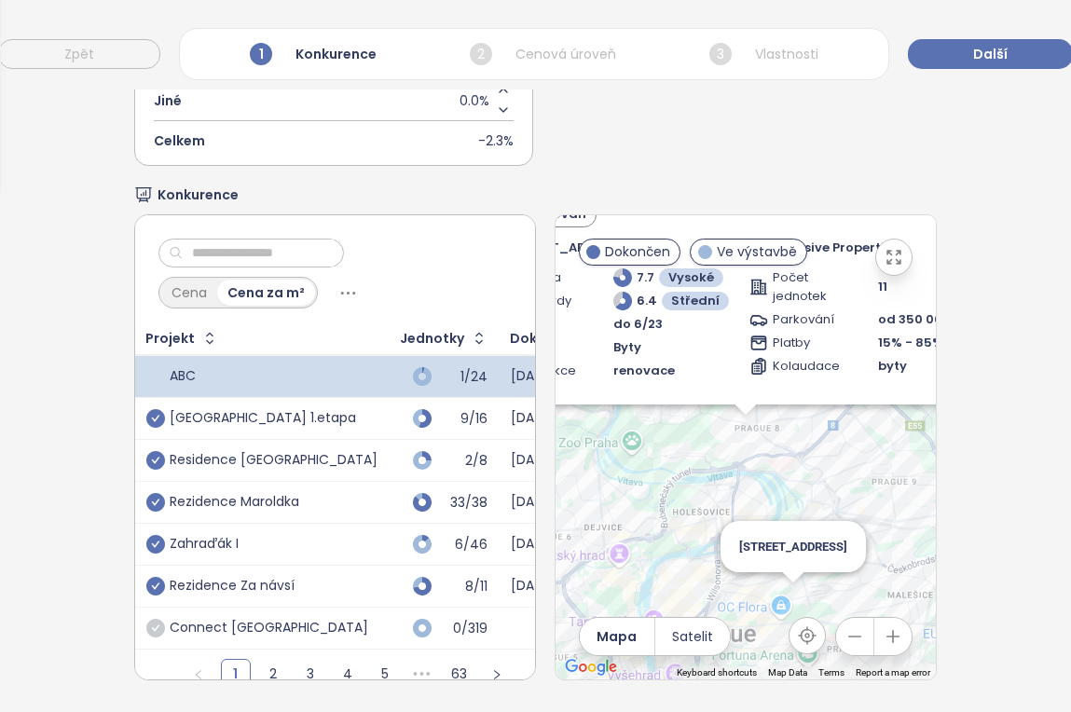
scroll to position [290, 0]
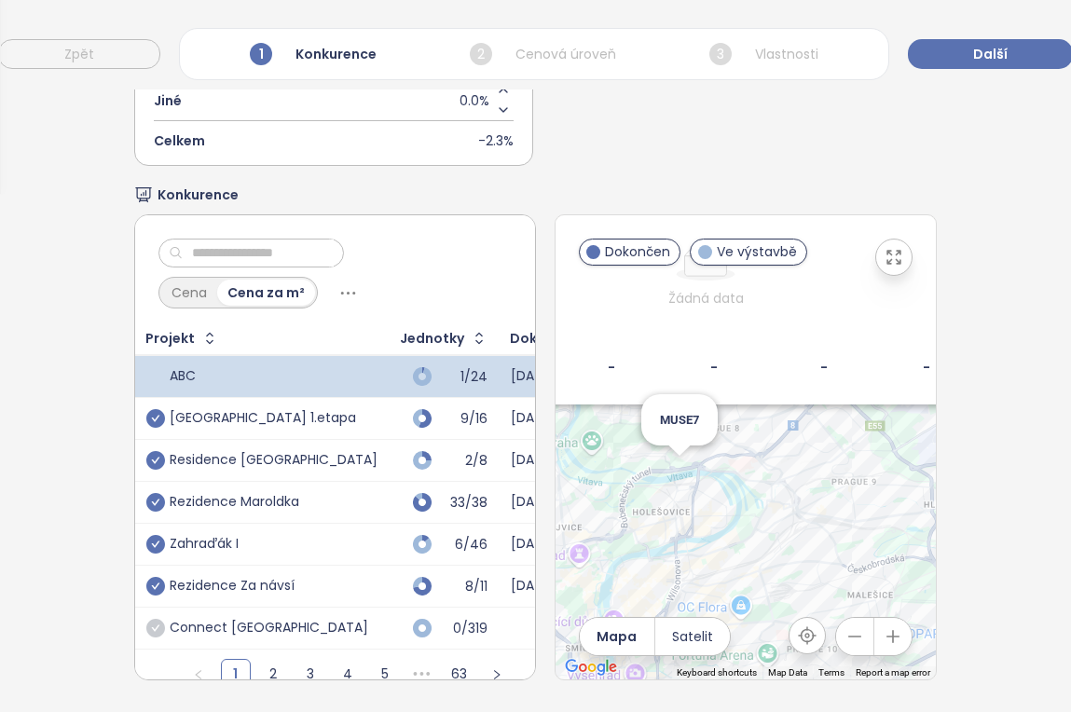
drag, startPoint x: 678, startPoint y: 350, endPoint x: 679, endPoint y: 466, distance: 116.5
click at [689, 491] on div "Zahrnout Bílá skála Archivován Nad Rokoskou 19/1, 182 00 Praha 8-Libeň, Czechia…" at bounding box center [745, 447] width 381 height 464
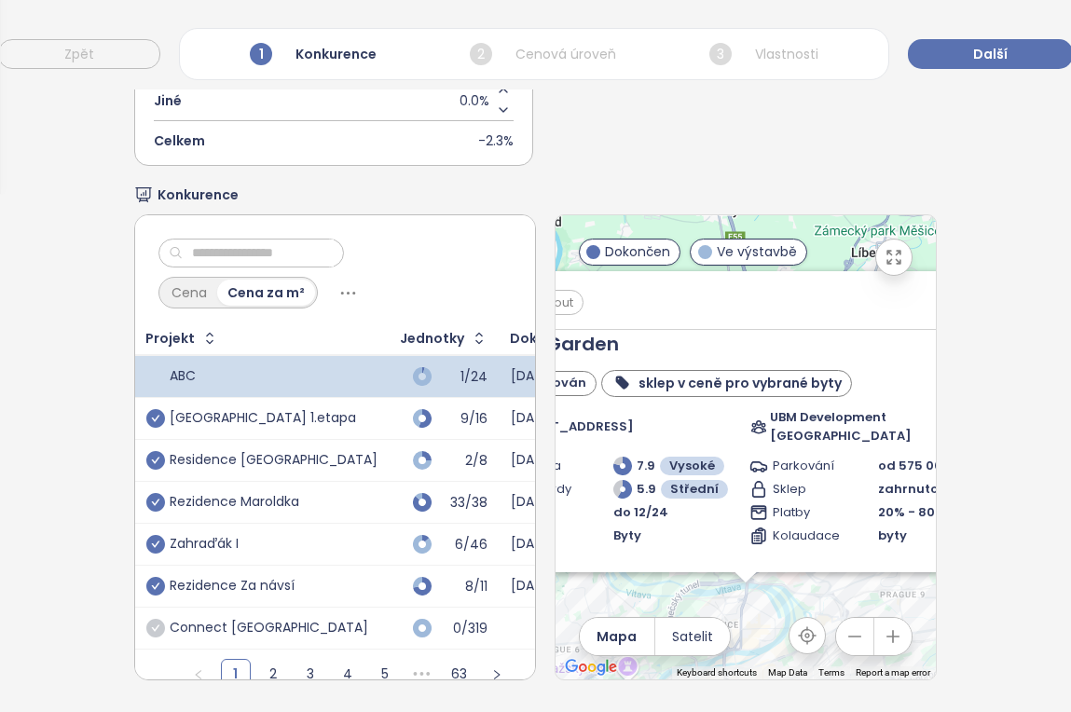
click at [568, 302] on span "Zahrnout" at bounding box center [546, 302] width 74 height 23
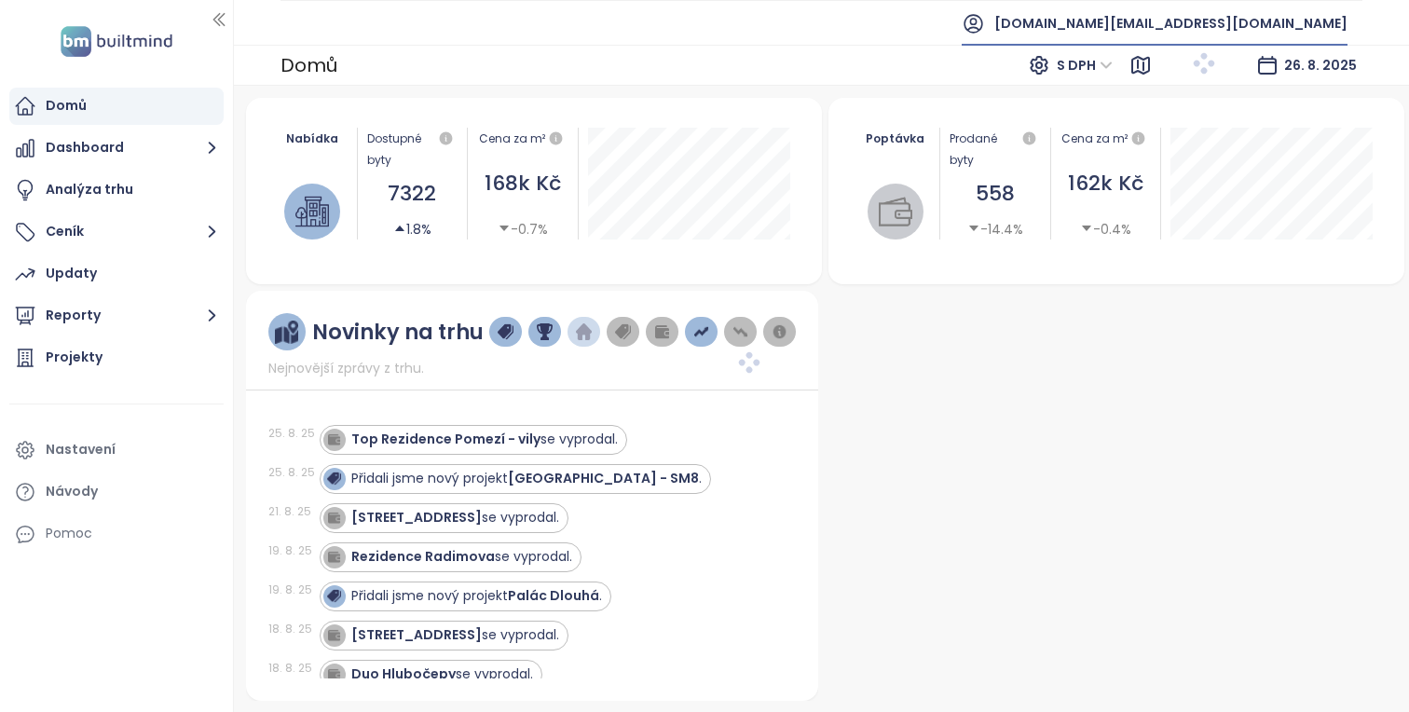
click at [1184, 13] on span "builtmind.cz@builtmind.com" at bounding box center [1170, 23] width 353 height 45
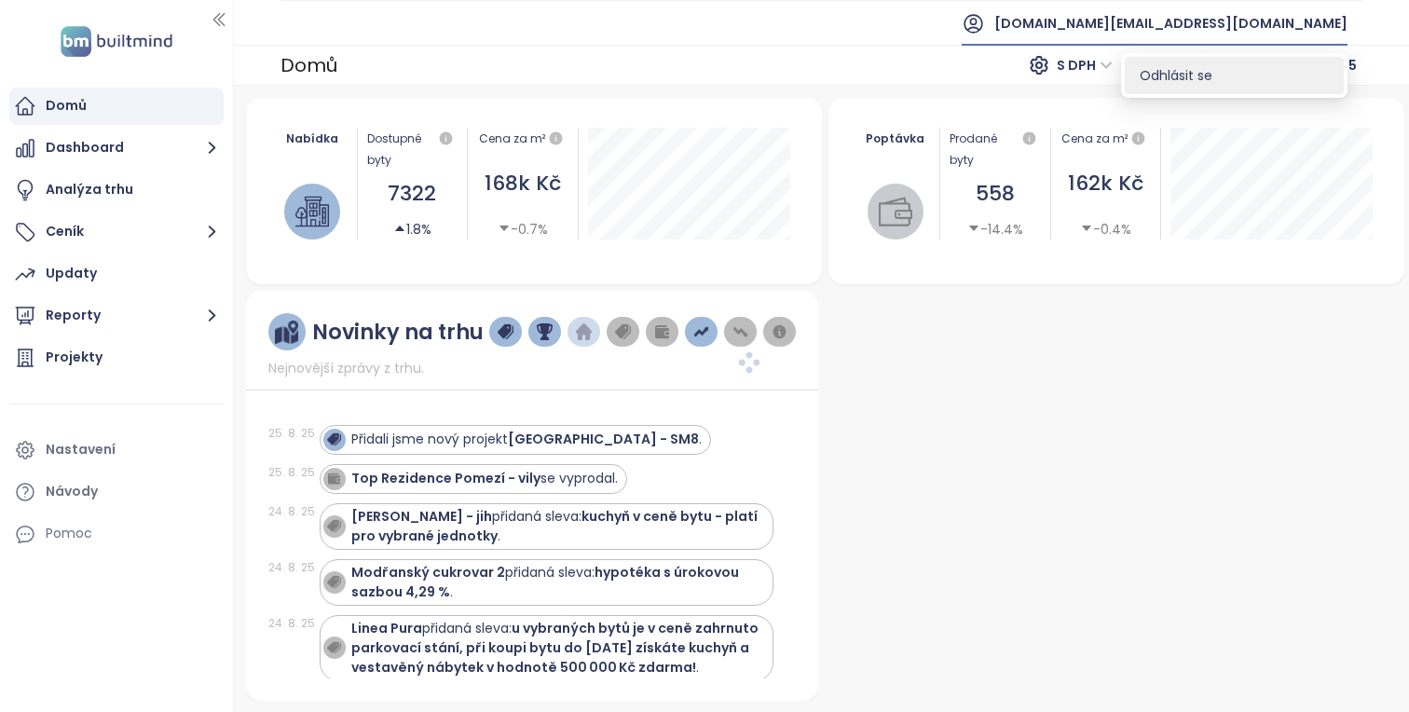
click at [1216, 80] on li "Odhlásit se" at bounding box center [1234, 75] width 219 height 37
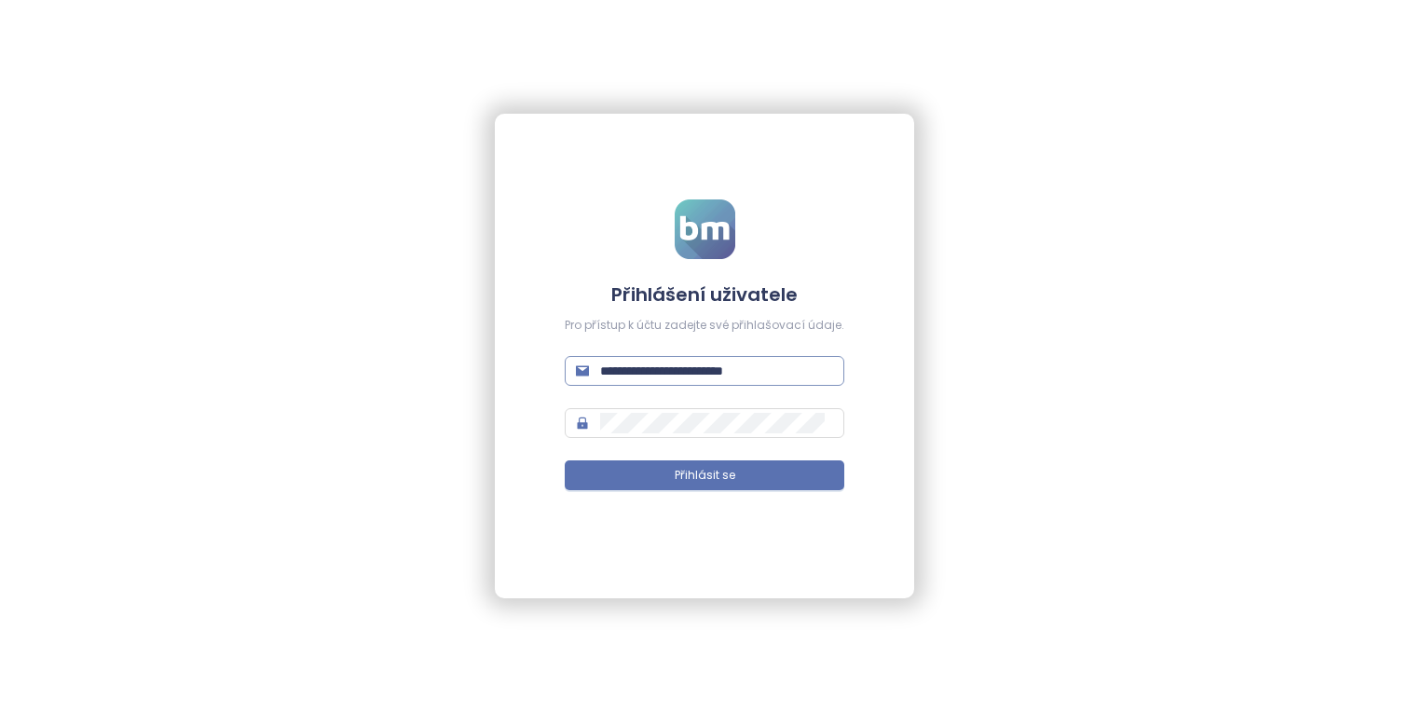
click at [693, 377] on input "**********" at bounding box center [716, 371] width 233 height 21
type input "**********"
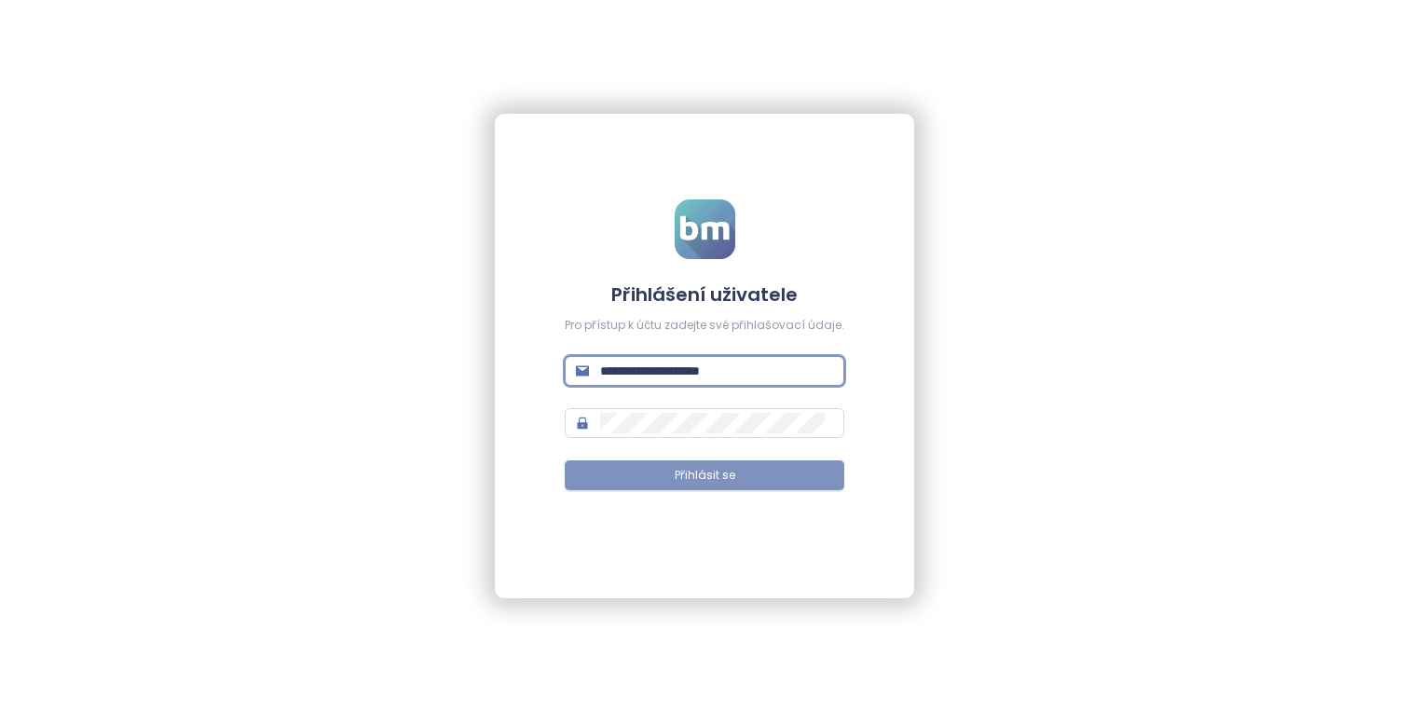
click at [773, 463] on button "Přihlásit se" at bounding box center [705, 475] width 280 height 30
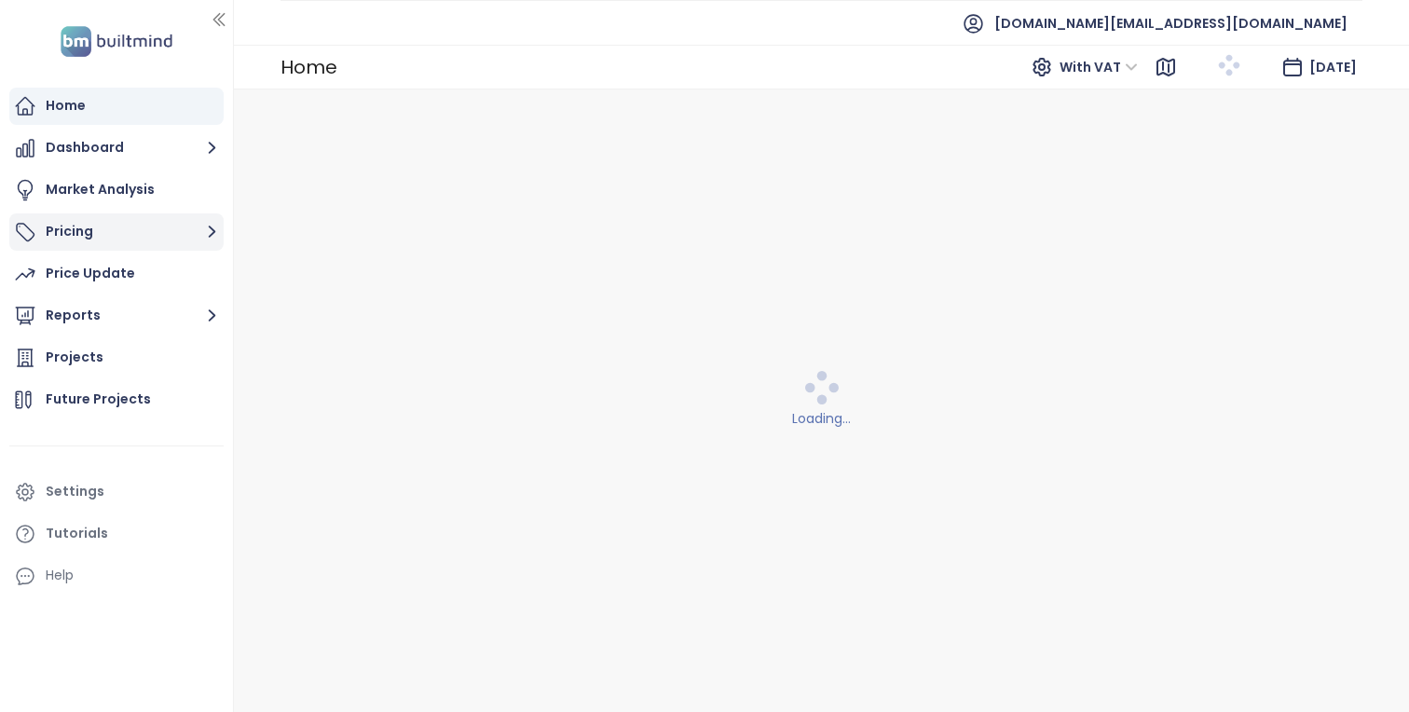
click at [175, 222] on button "Pricing" at bounding box center [116, 231] width 214 height 37
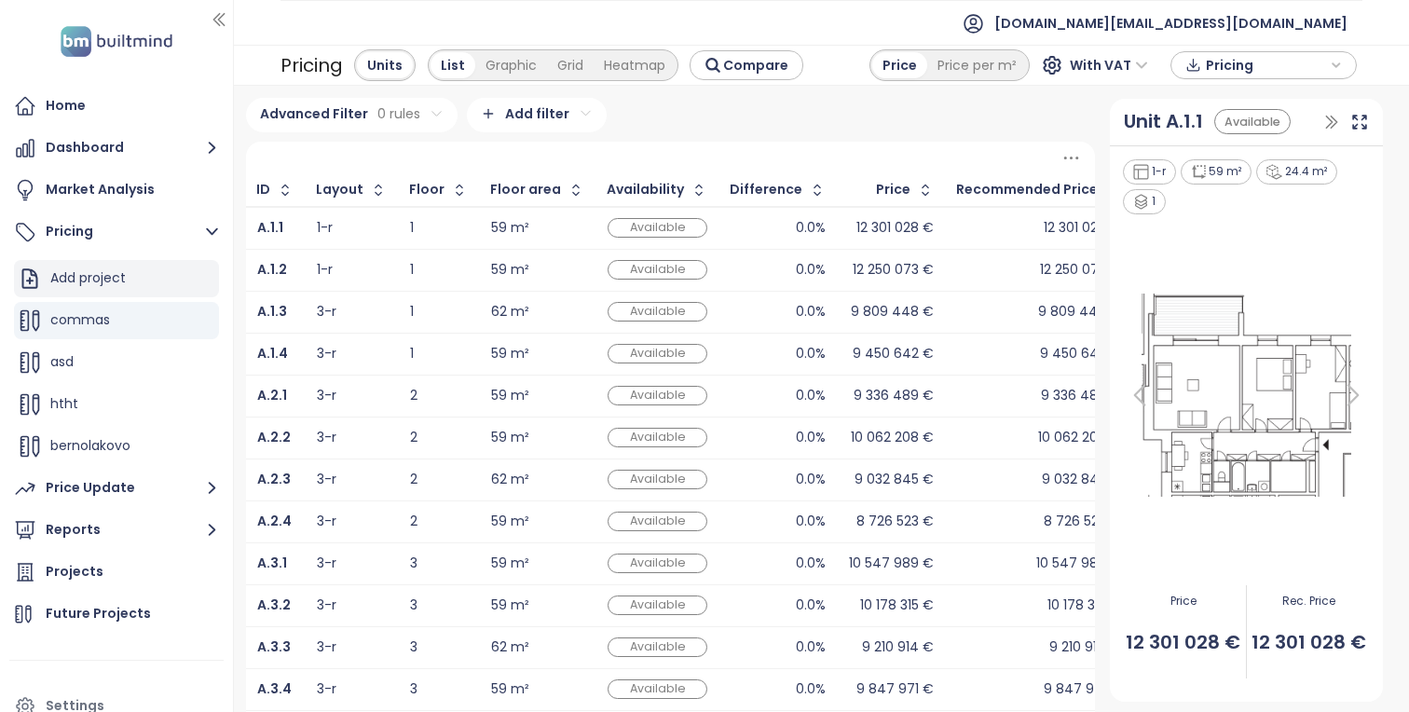
click at [131, 269] on div "Add project" at bounding box center [116, 278] width 205 height 37
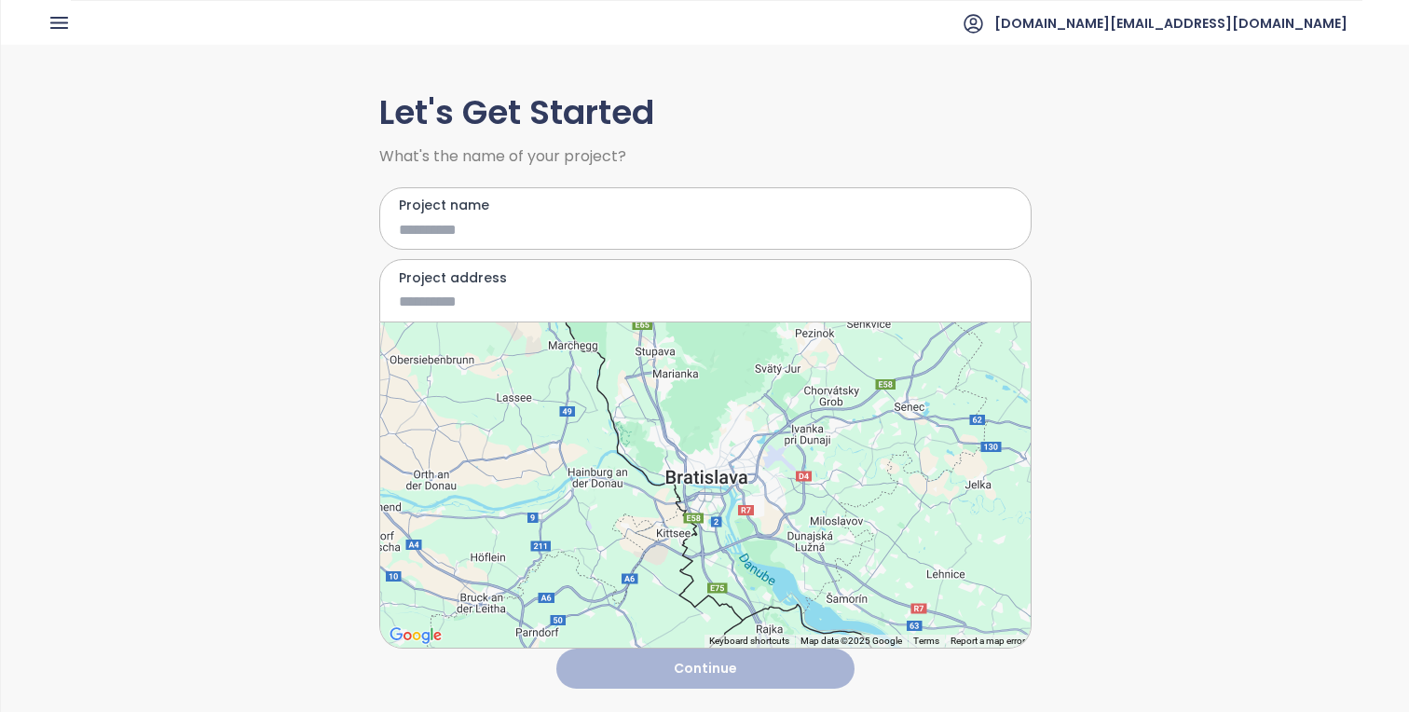
click at [719, 473] on div at bounding box center [705, 484] width 651 height 325
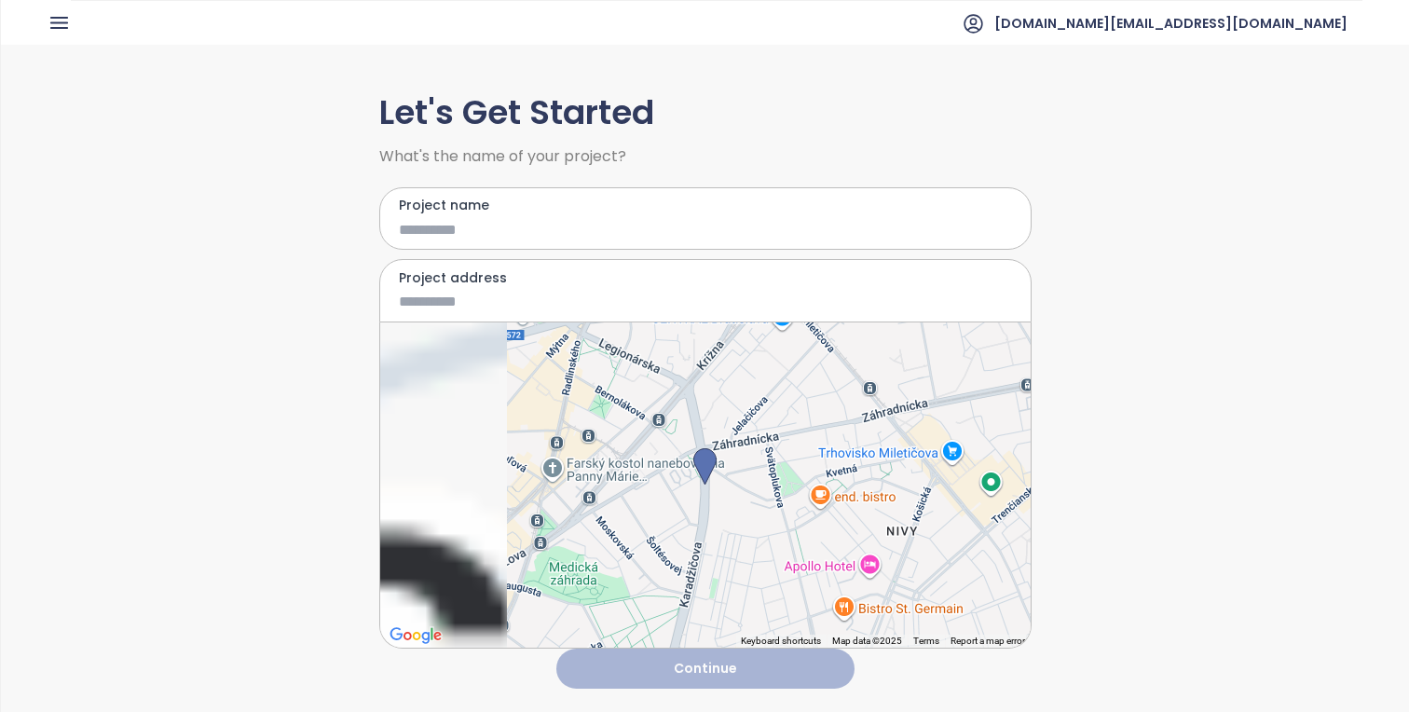
click at [627, 222] on input "Project name" at bounding box center [692, 229] width 586 height 23
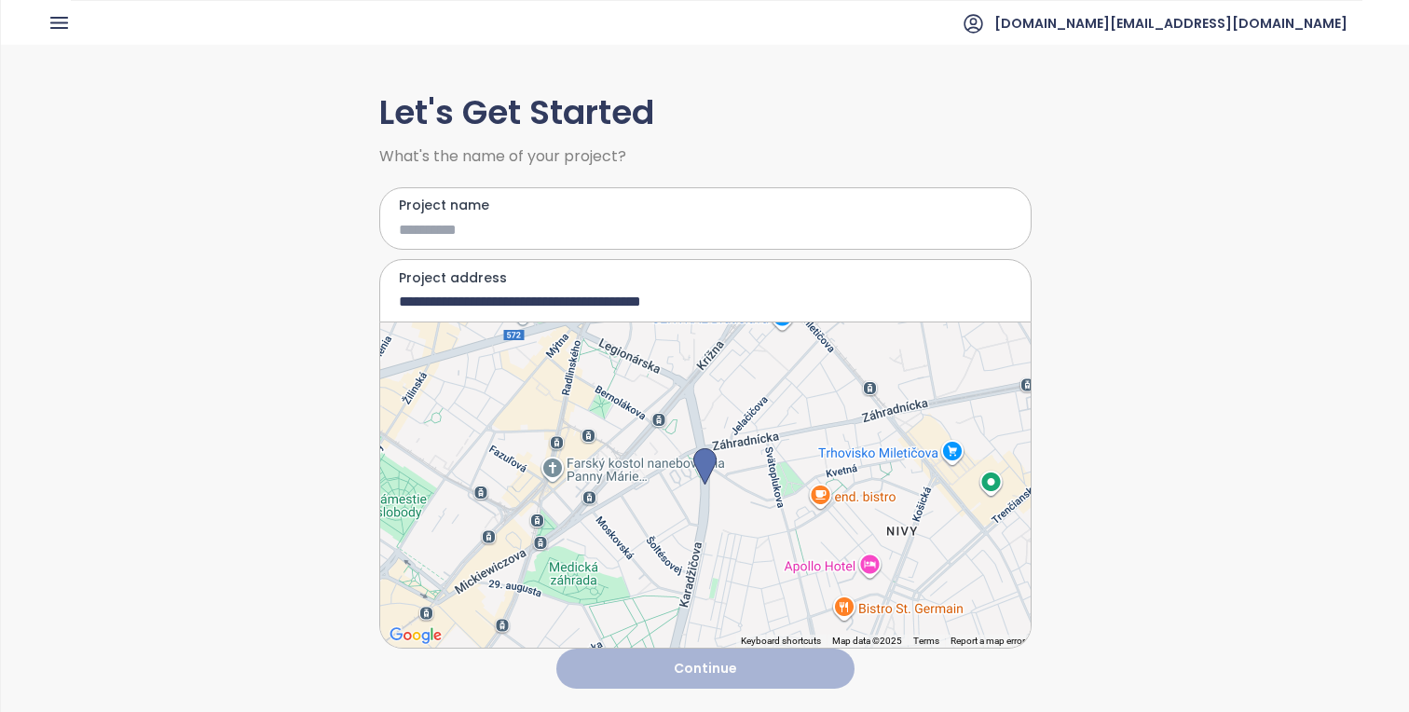
type input "**********"
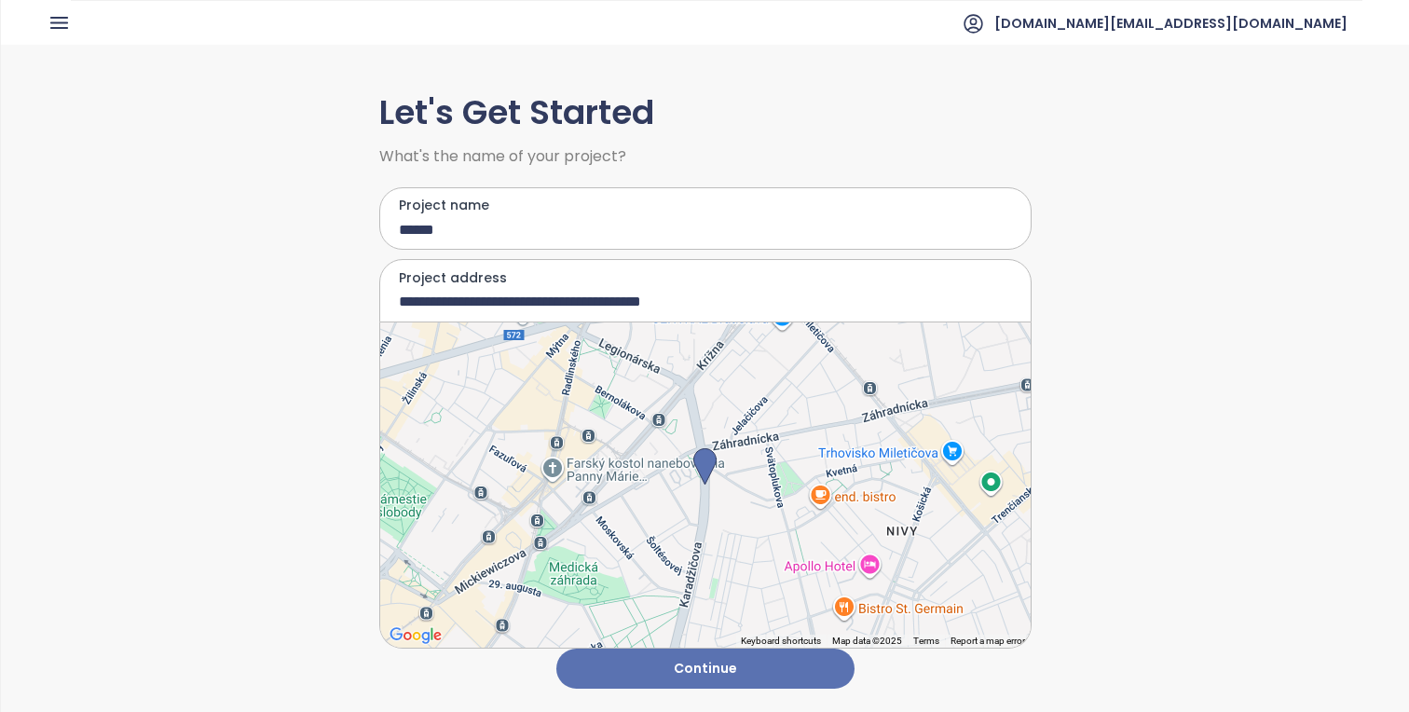
type input "*******"
click at [780, 662] on button "Continue" at bounding box center [705, 669] width 298 height 40
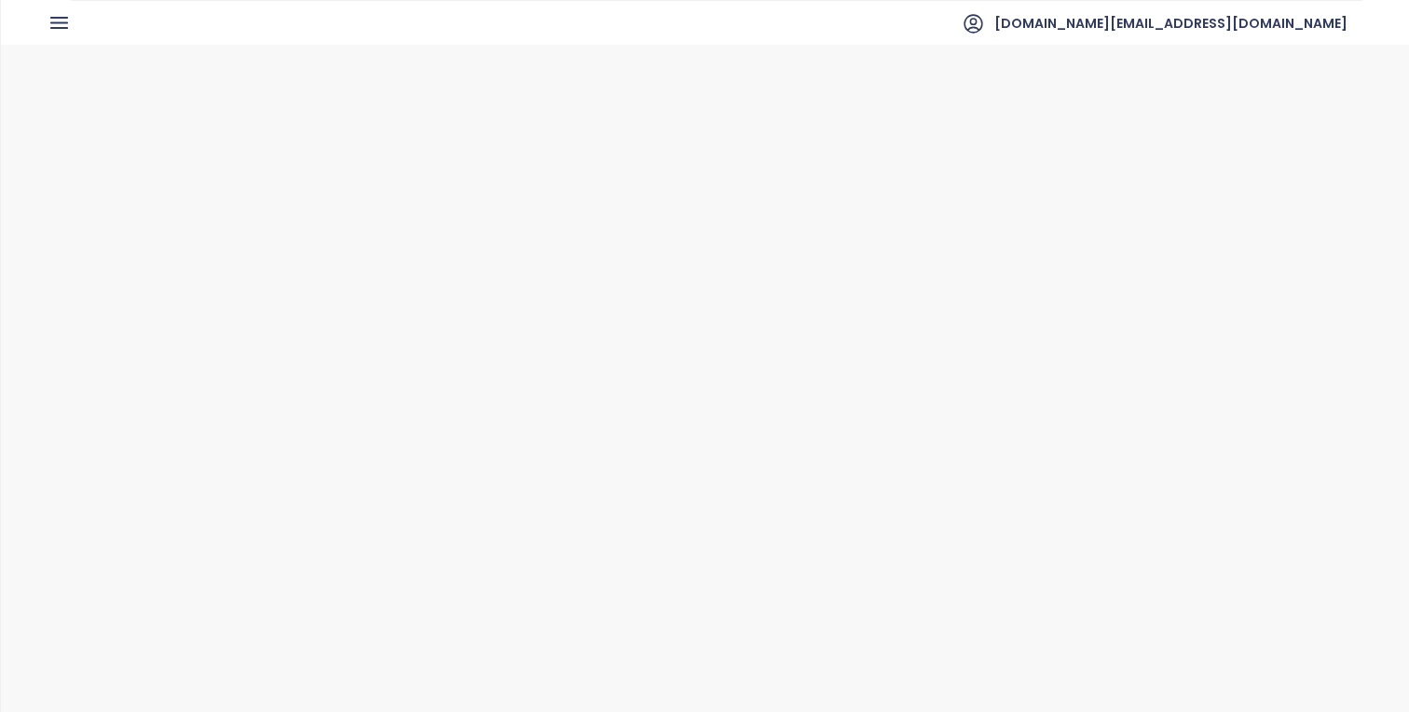
click at [651, 267] on div at bounding box center [624, 277] width 75 height 75
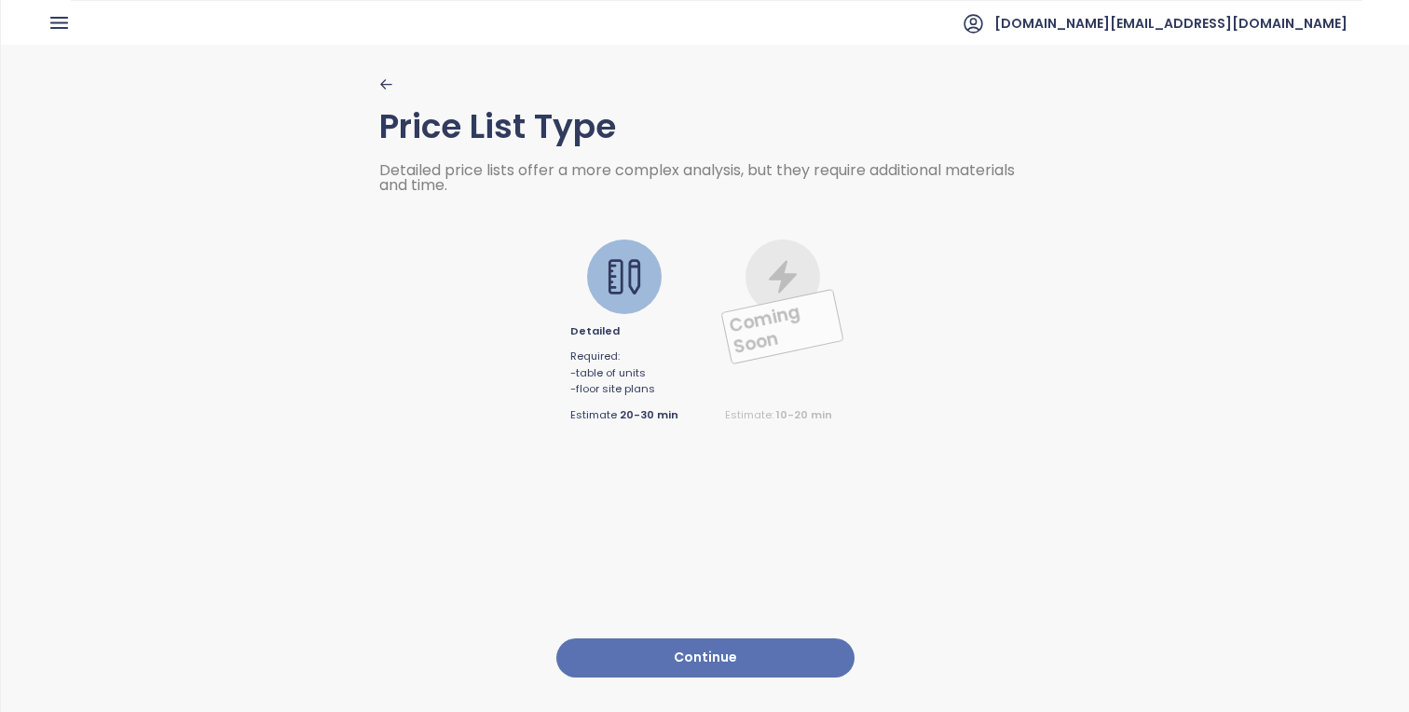
click at [804, 655] on button "Continue" at bounding box center [705, 658] width 298 height 40
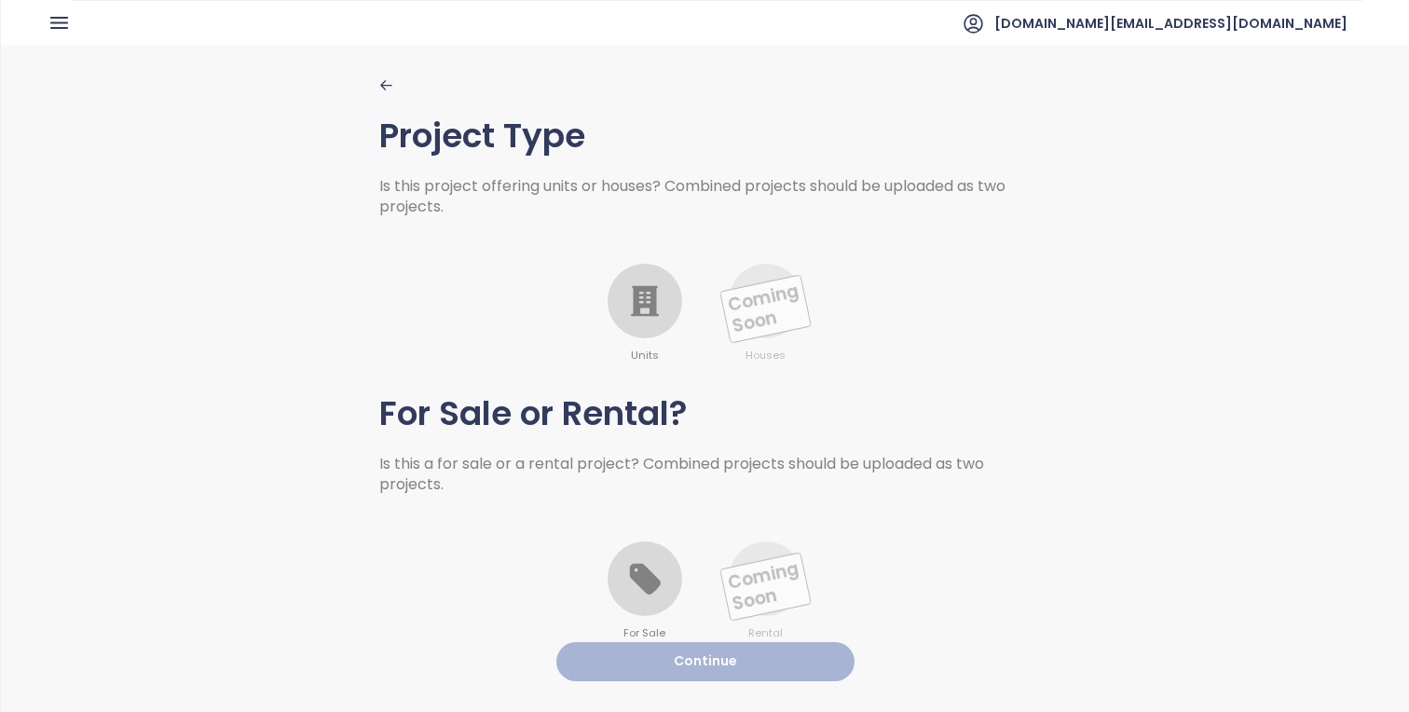
click at [619, 331] on div "Units" at bounding box center [645, 314] width 75 height 101
click at [647, 566] on icon at bounding box center [644, 578] width 37 height 37
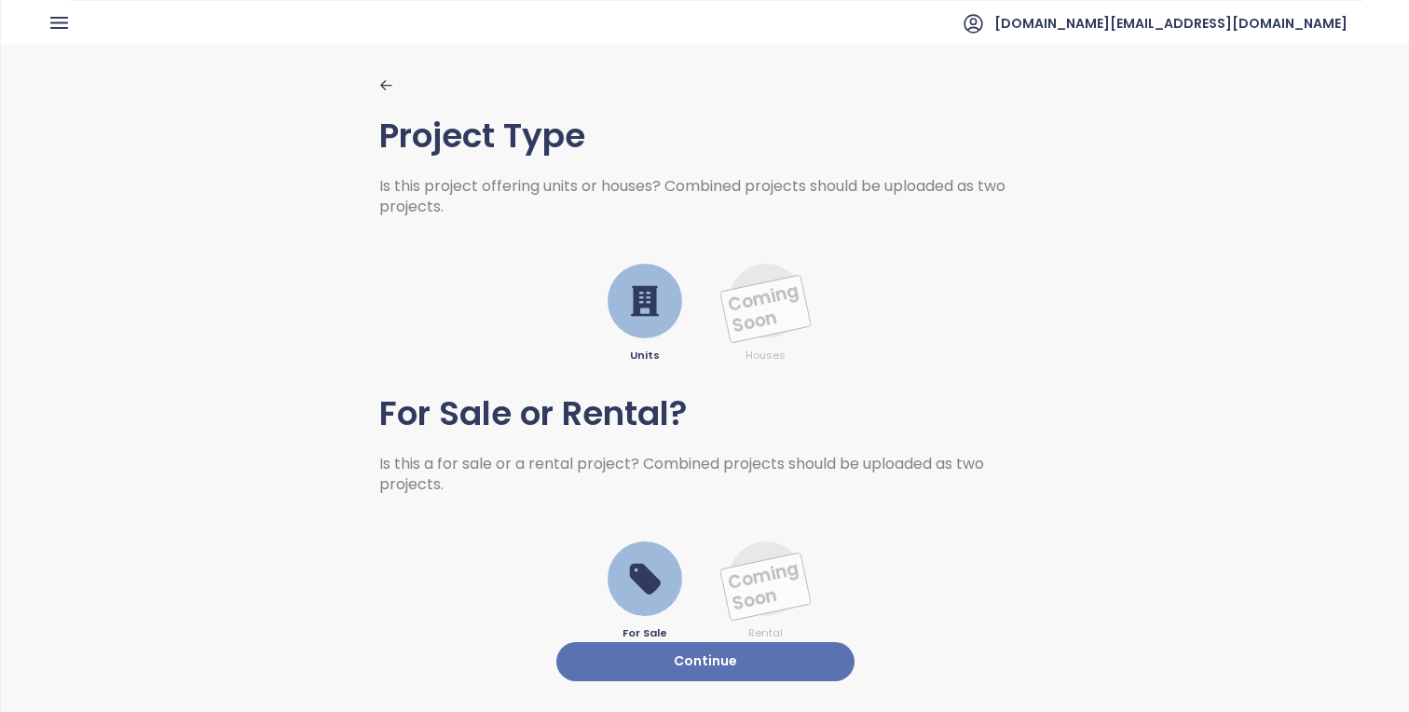
click at [731, 642] on button "Continue" at bounding box center [705, 662] width 298 height 40
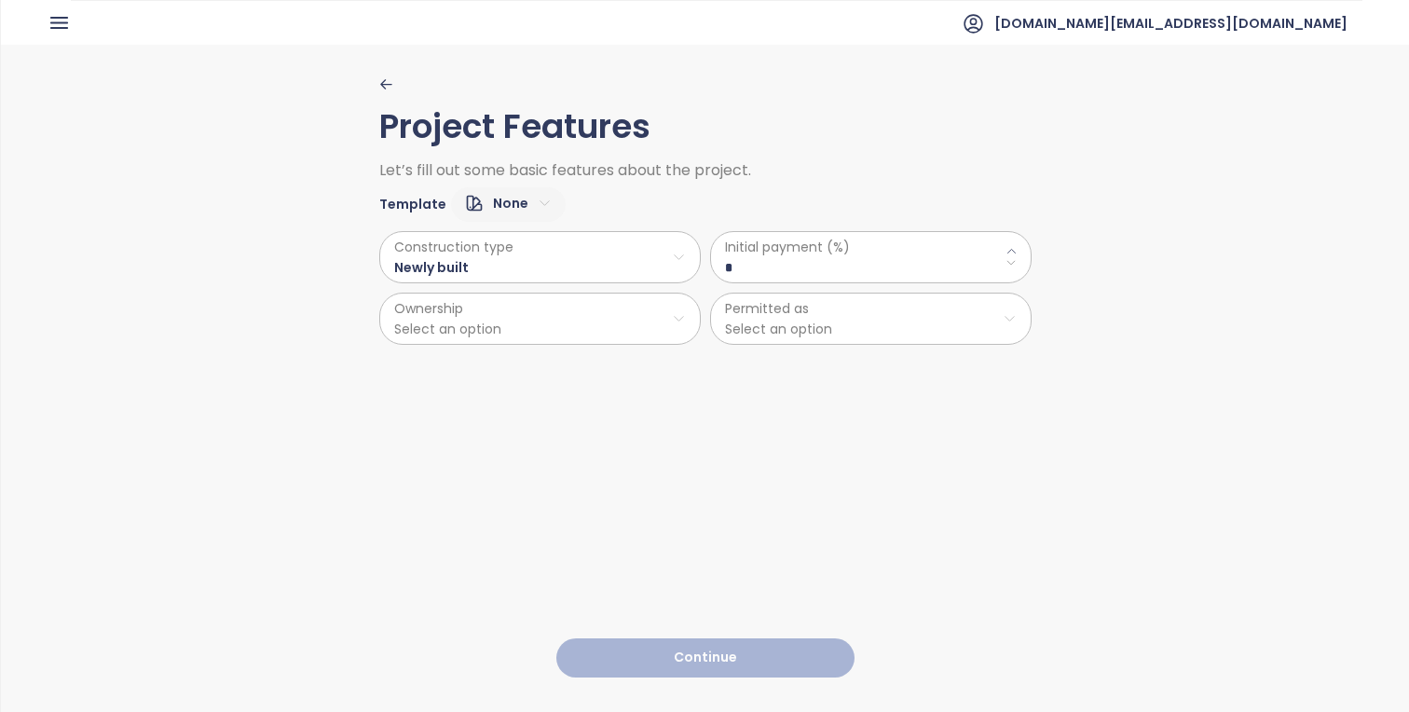
click at [538, 205] on html "Home Dashboard Market Analysis Pricing Price Update Reports Projects Future Pro…" at bounding box center [704, 356] width 1409 height 712
click at [523, 276] on span "Default" at bounding box center [506, 269] width 71 height 26
type \(\%\) "**"
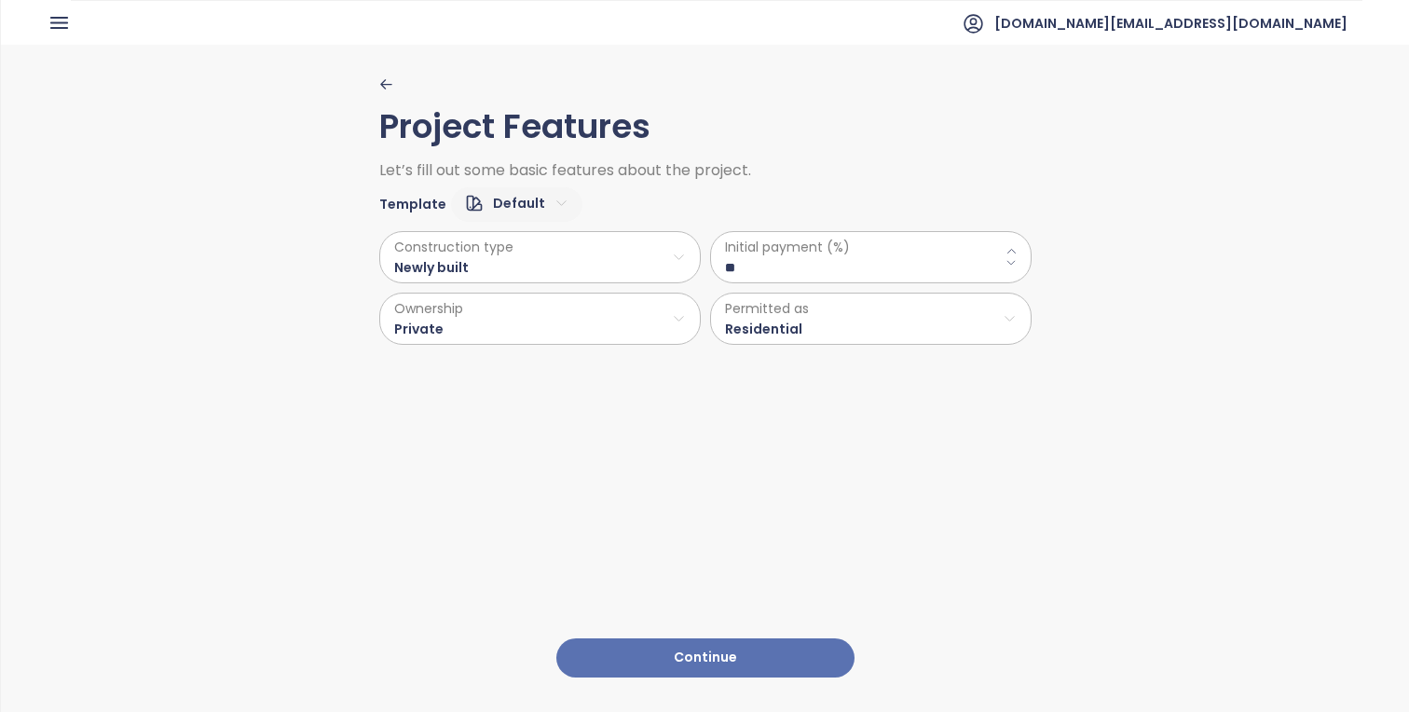
click at [818, 666] on button "Continue" at bounding box center [705, 658] width 298 height 40
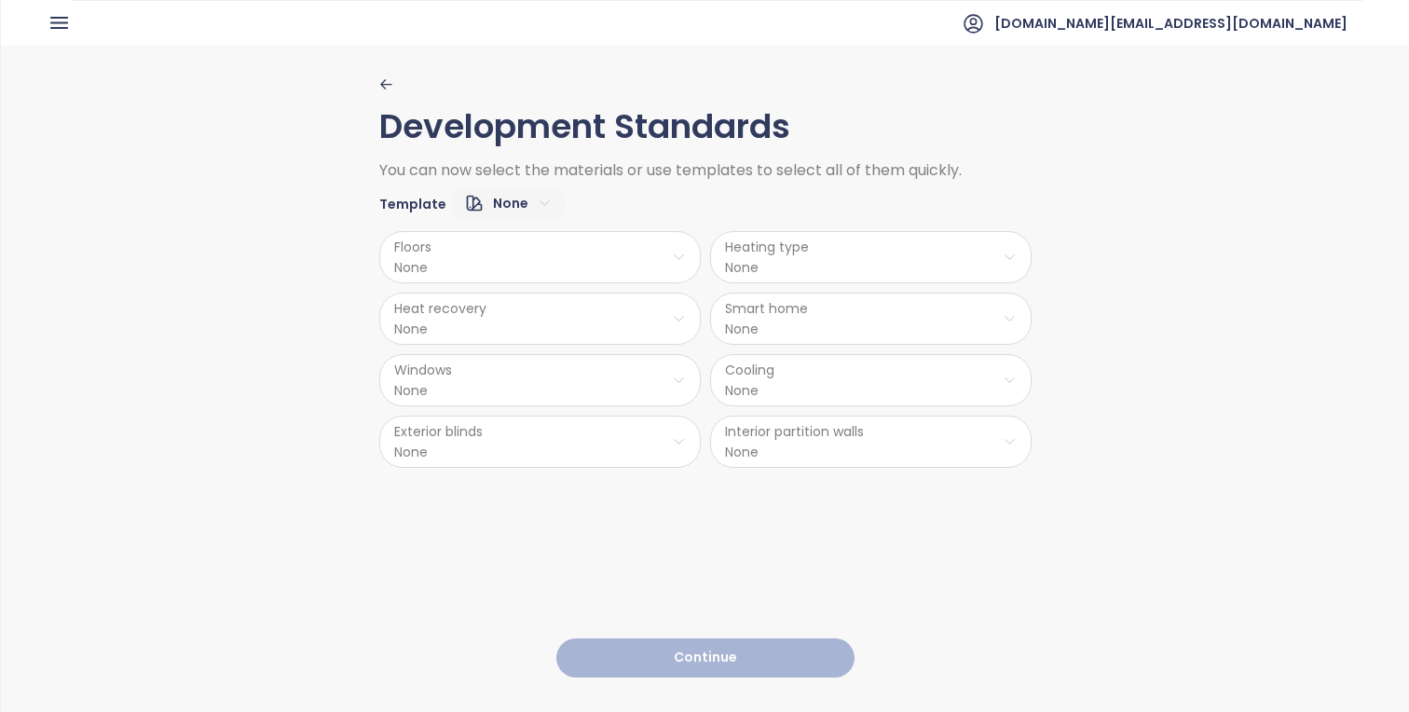
click at [479, 214] on html "Home Dashboard Market Analysis Pricing Price Update Reports Projects Future Pro…" at bounding box center [704, 356] width 1409 height 712
click at [514, 288] on span "Medium" at bounding box center [506, 294] width 75 height 26
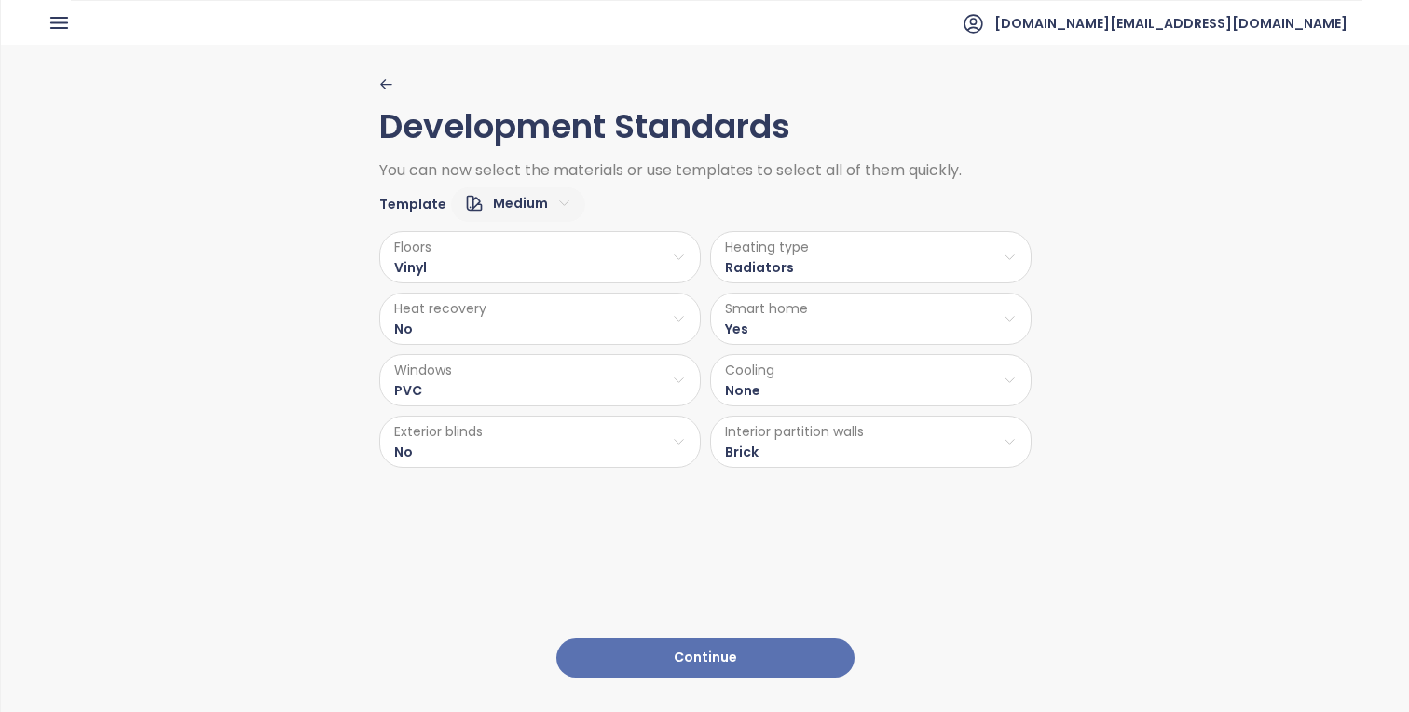
click at [725, 649] on button "Continue" at bounding box center [705, 658] width 298 height 40
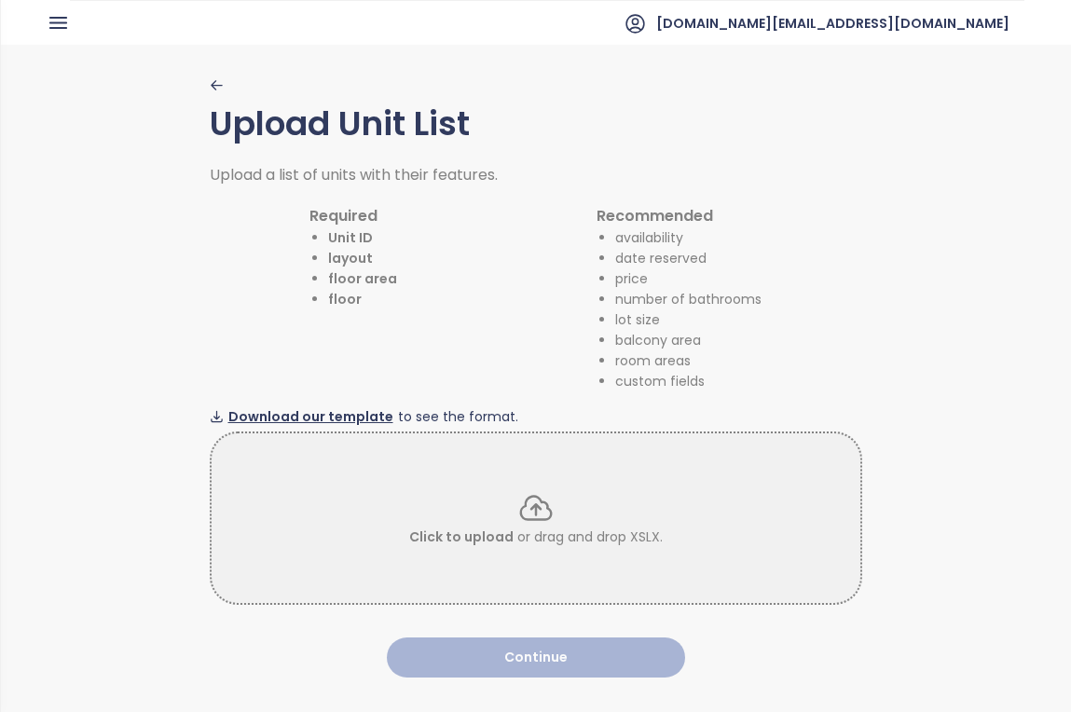
click at [354, 418] on span "Download our template" at bounding box center [310, 416] width 165 height 21
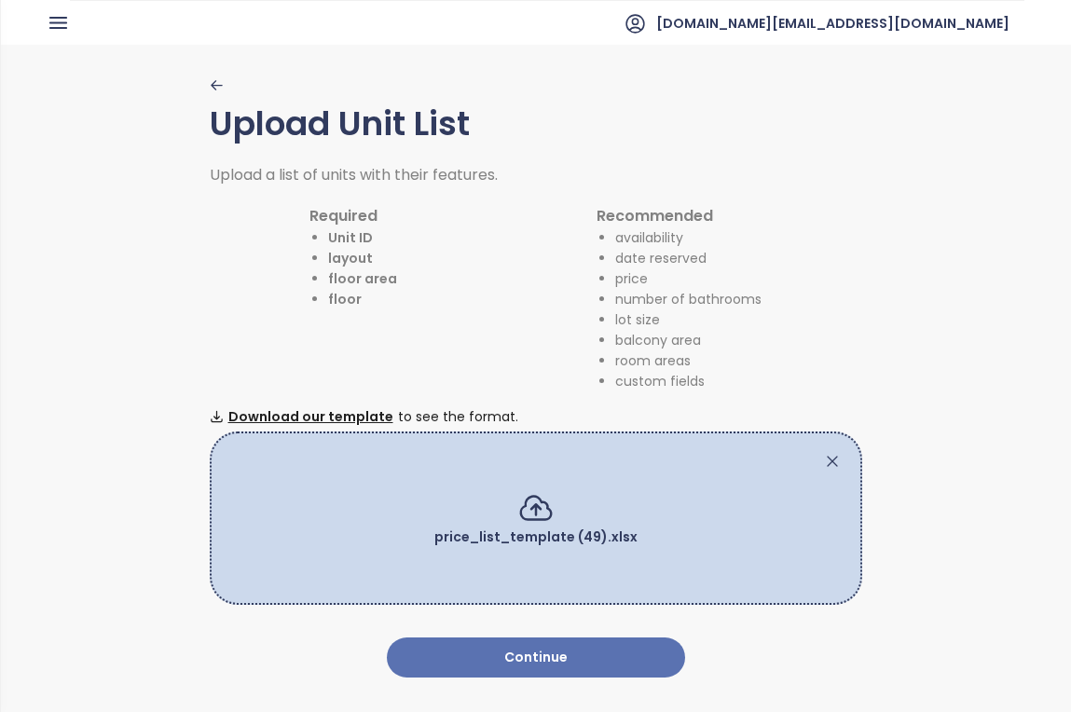
click at [603, 655] on button "Continue" at bounding box center [536, 657] width 298 height 40
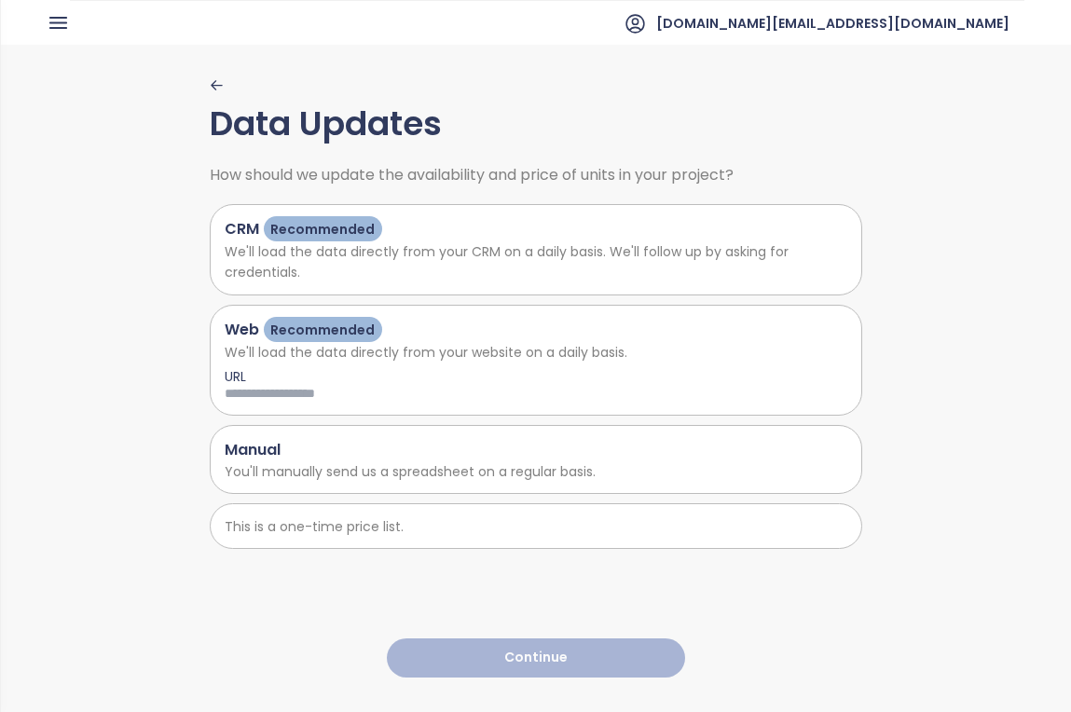
click at [466, 234] on div "CRM Recommended" at bounding box center [536, 228] width 623 height 25
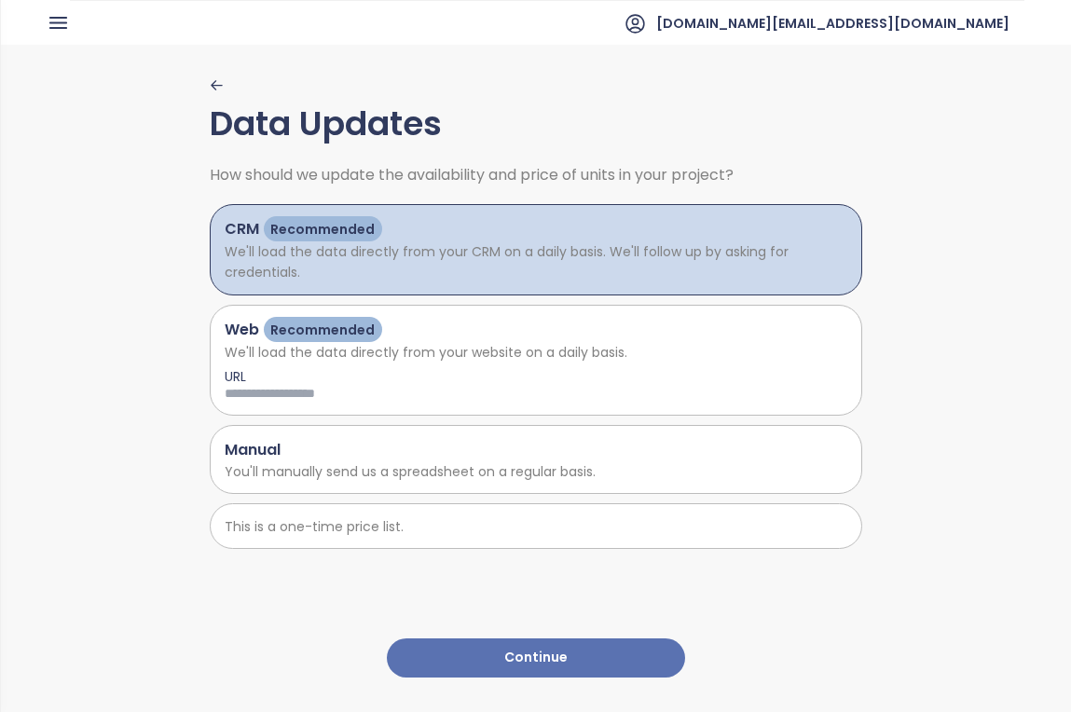
click at [541, 531] on p "This is a one-time price list." at bounding box center [536, 526] width 623 height 21
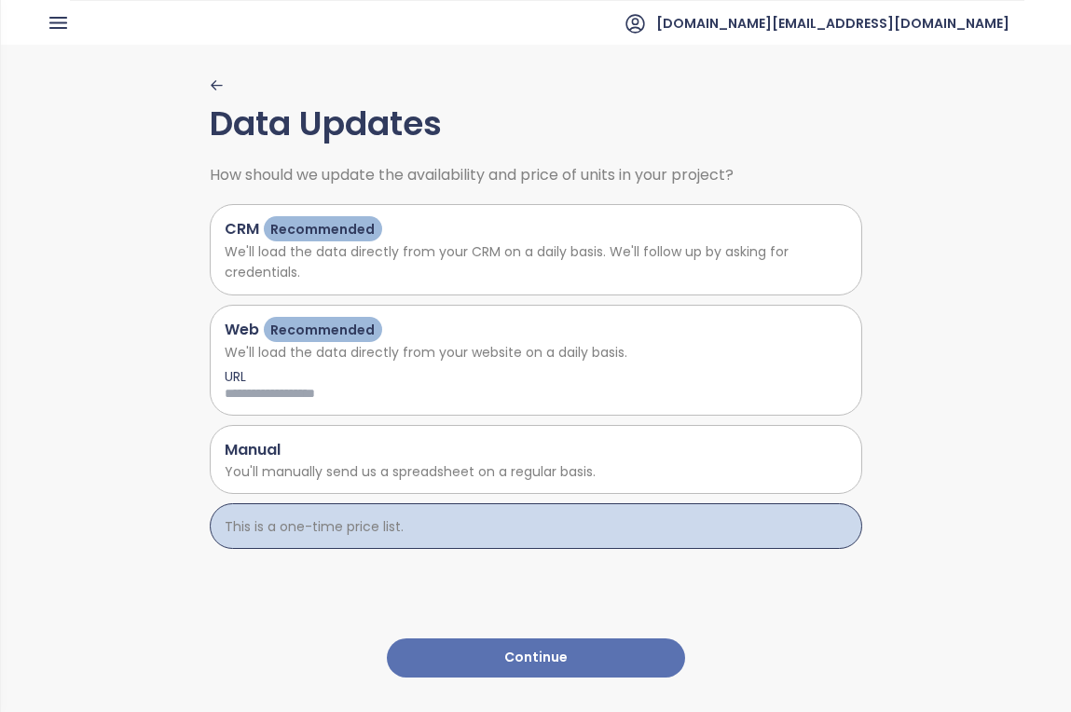
click at [618, 667] on button "Continue" at bounding box center [536, 658] width 298 height 40
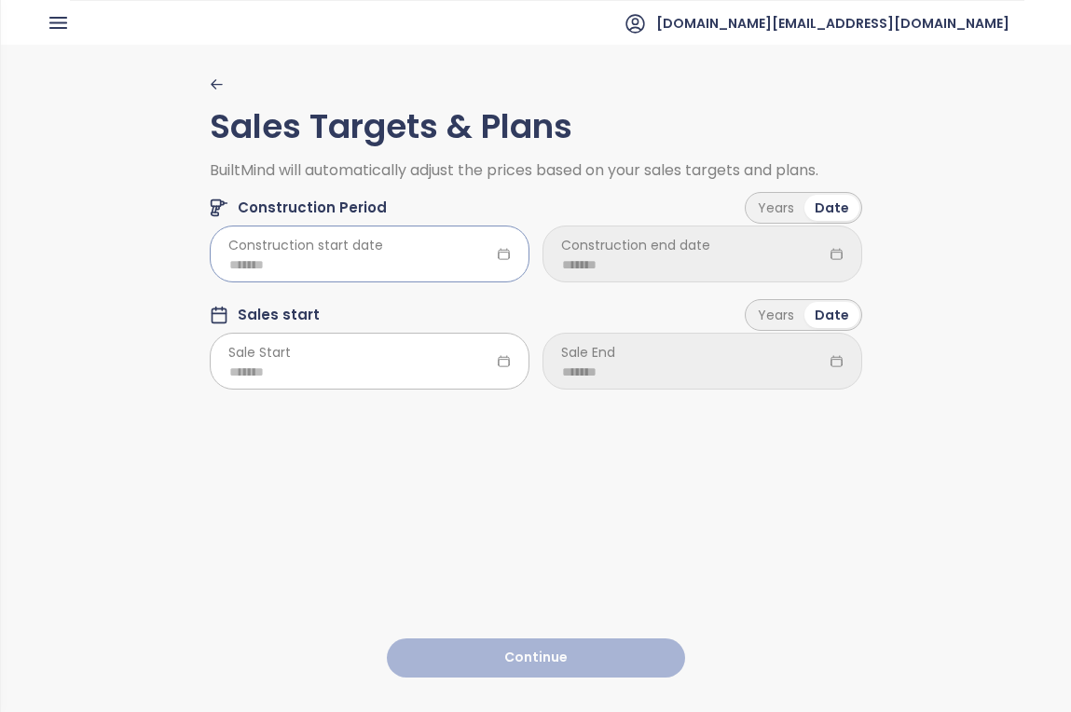
click at [371, 266] on input at bounding box center [369, 264] width 281 height 21
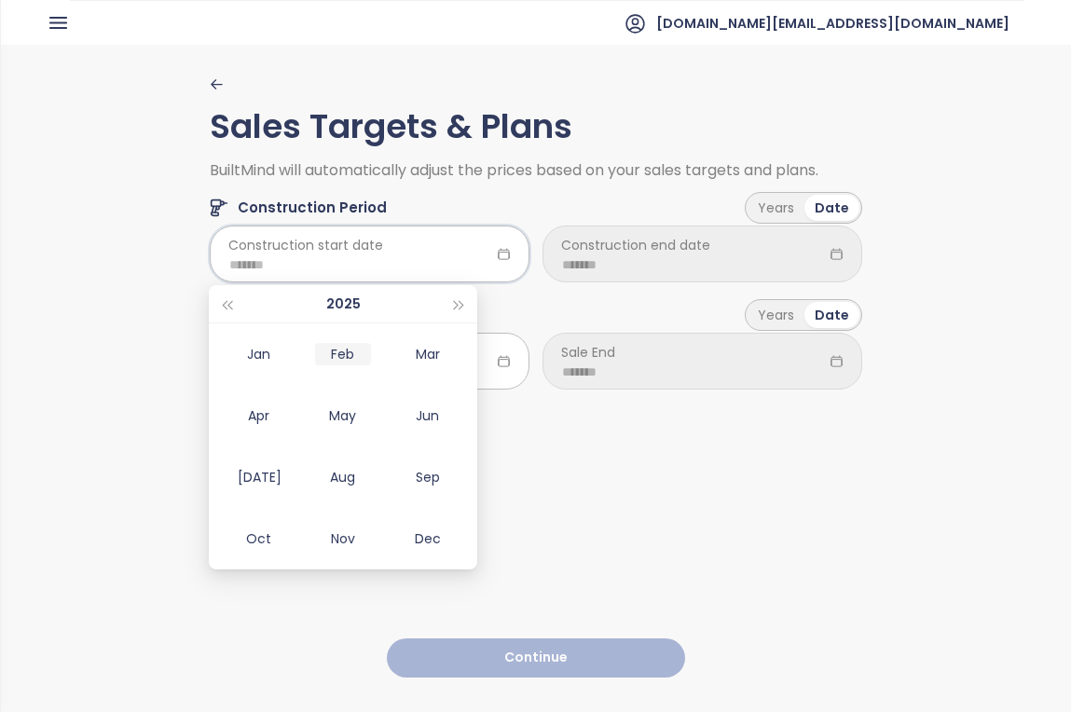
click at [346, 366] on td "Feb" at bounding box center [343, 354] width 85 height 62
type input "*******"
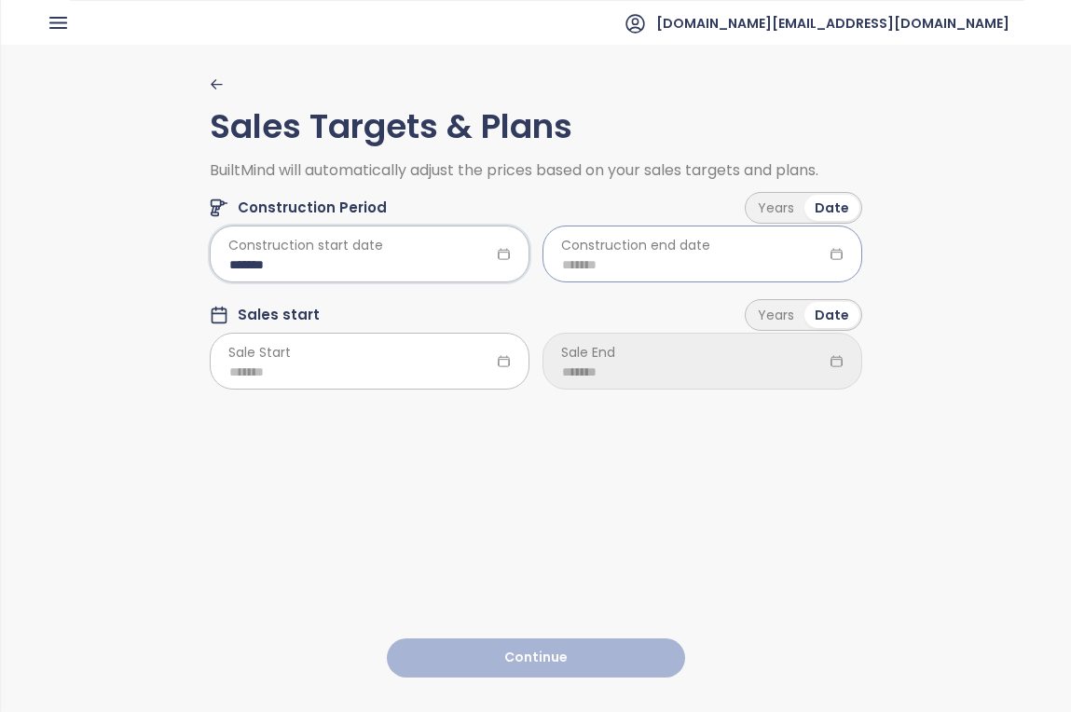
click at [747, 274] on input at bounding box center [702, 264] width 281 height 21
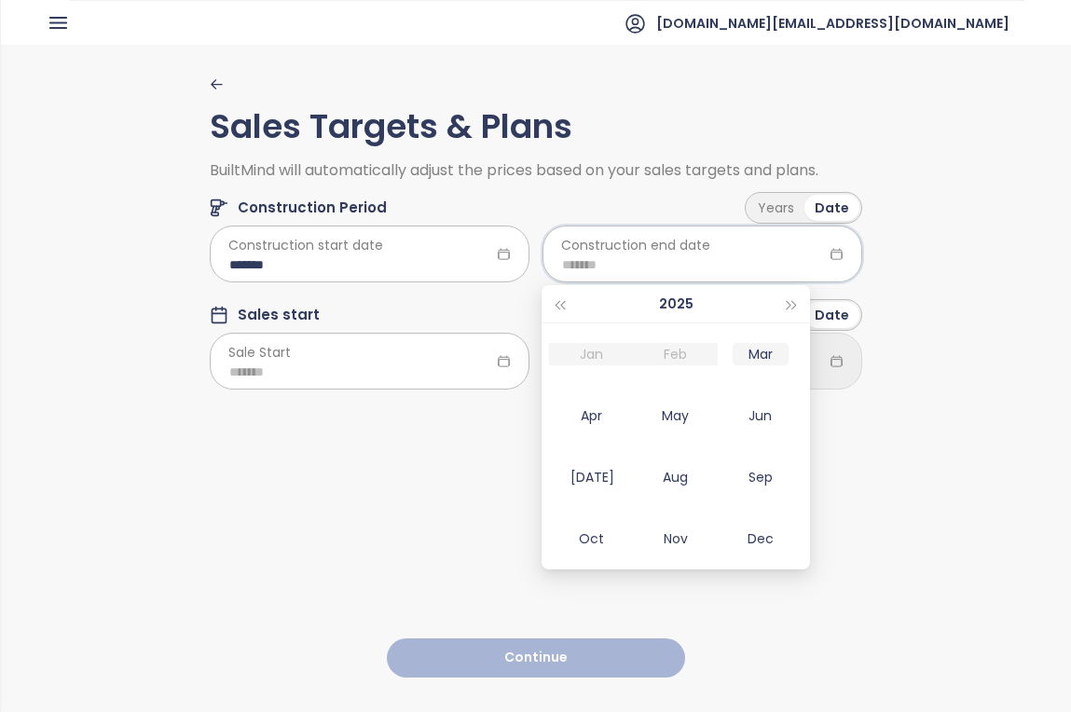
type input "*******"
click at [797, 298] on button "button" at bounding box center [792, 303] width 21 height 37
click at [774, 352] on div "Mar" at bounding box center [761, 354] width 56 height 22
type input "*******"
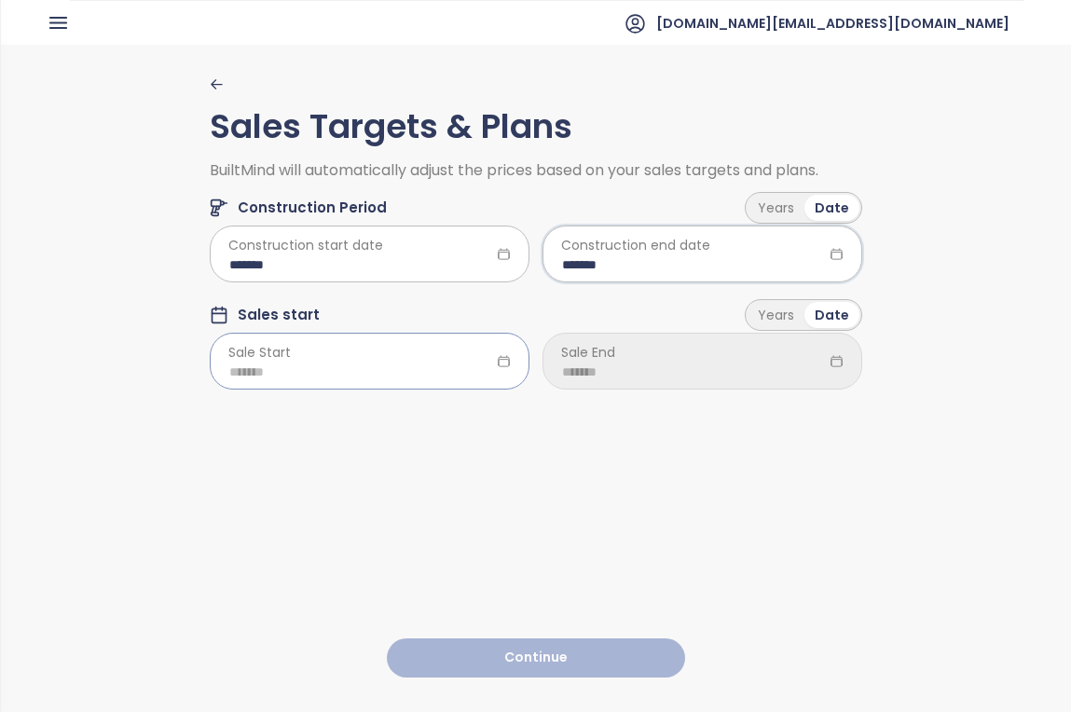
click at [381, 363] on input at bounding box center [369, 372] width 281 height 21
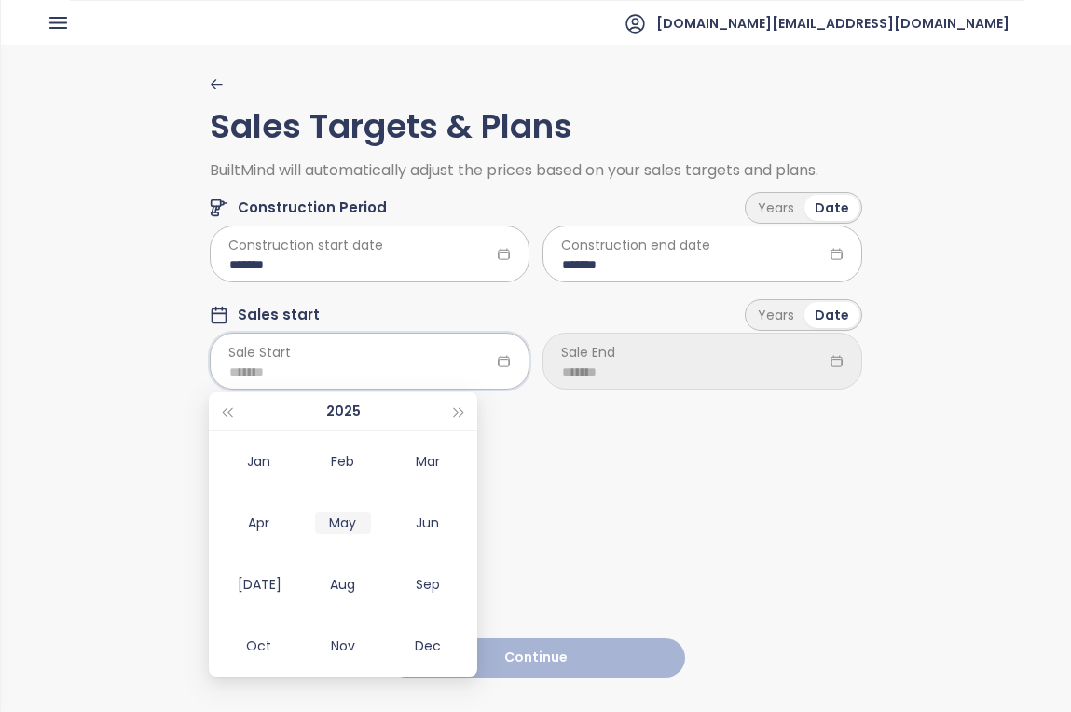
type input "*******"
click at [375, 492] on td "May" at bounding box center [343, 523] width 85 height 62
type input "*******"
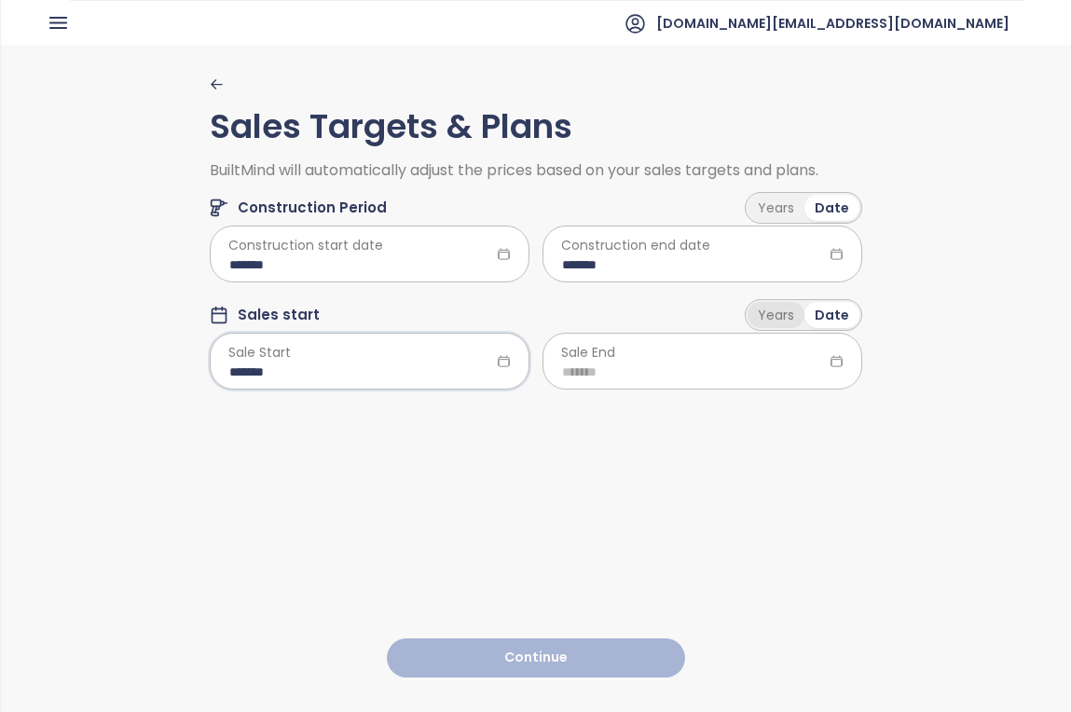
click at [778, 313] on div "Years" at bounding box center [775, 315] width 57 height 26
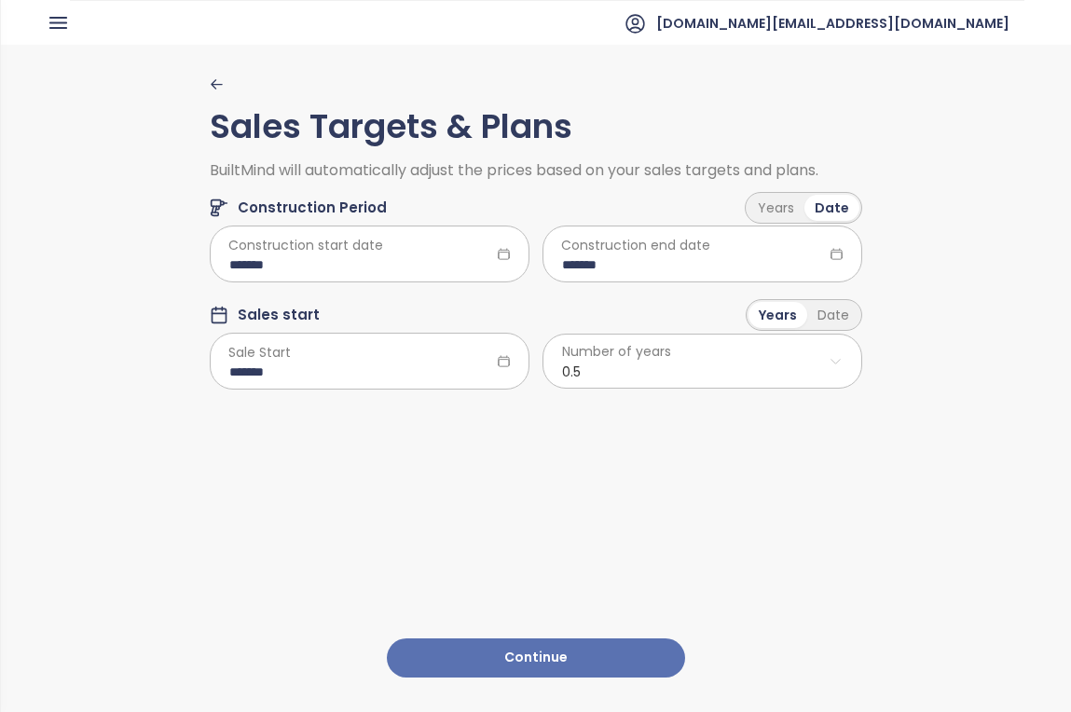
click at [607, 666] on button "Continue" at bounding box center [536, 658] width 298 height 40
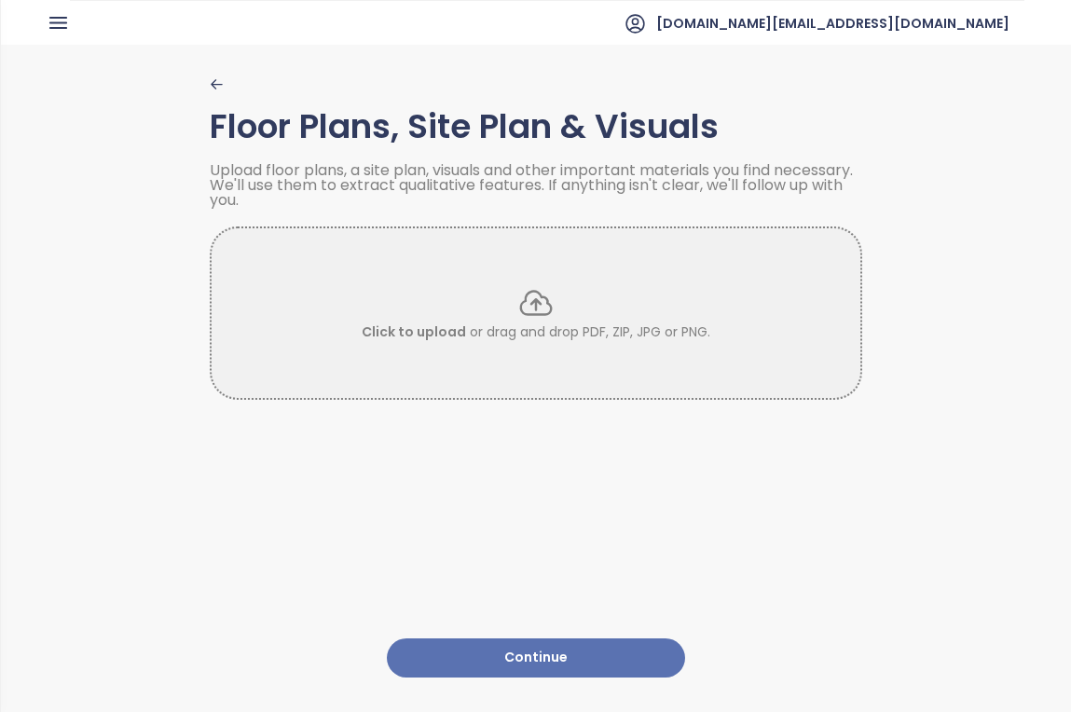
click at [644, 659] on button "Continue" at bounding box center [536, 658] width 298 height 40
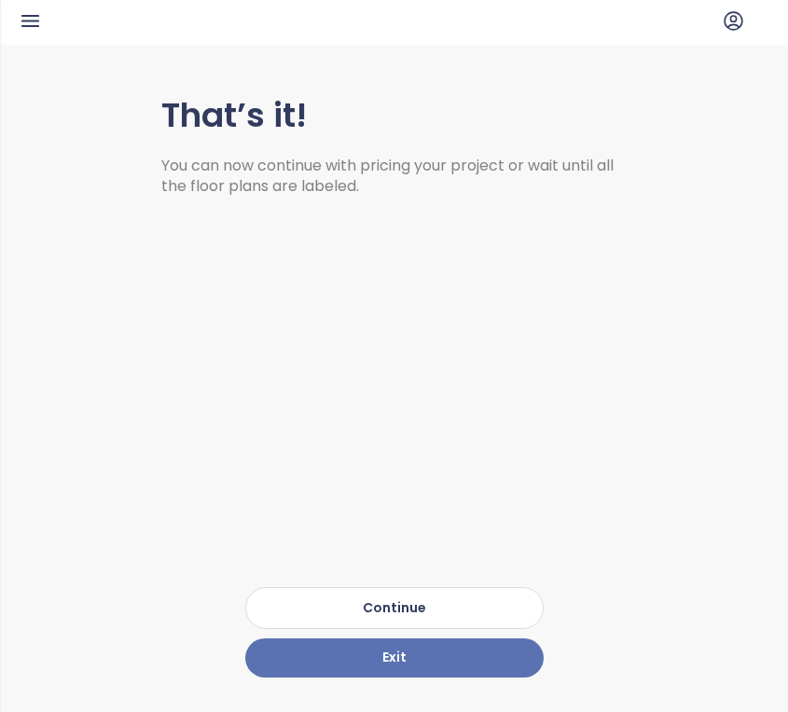
click at [468, 602] on button "Continue" at bounding box center [394, 608] width 298 height 42
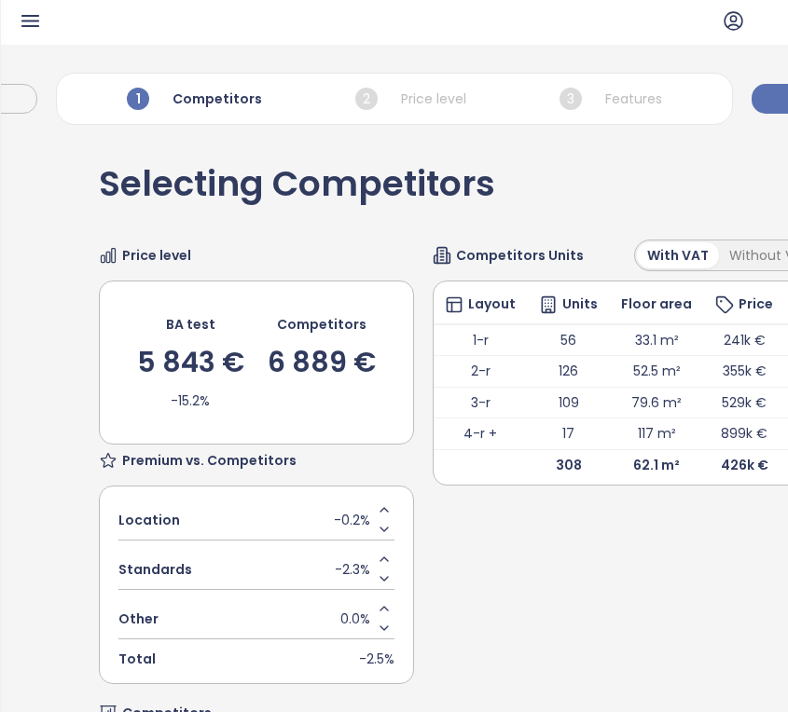
click at [29, 16] on icon "button" at bounding box center [30, 21] width 16 height 10
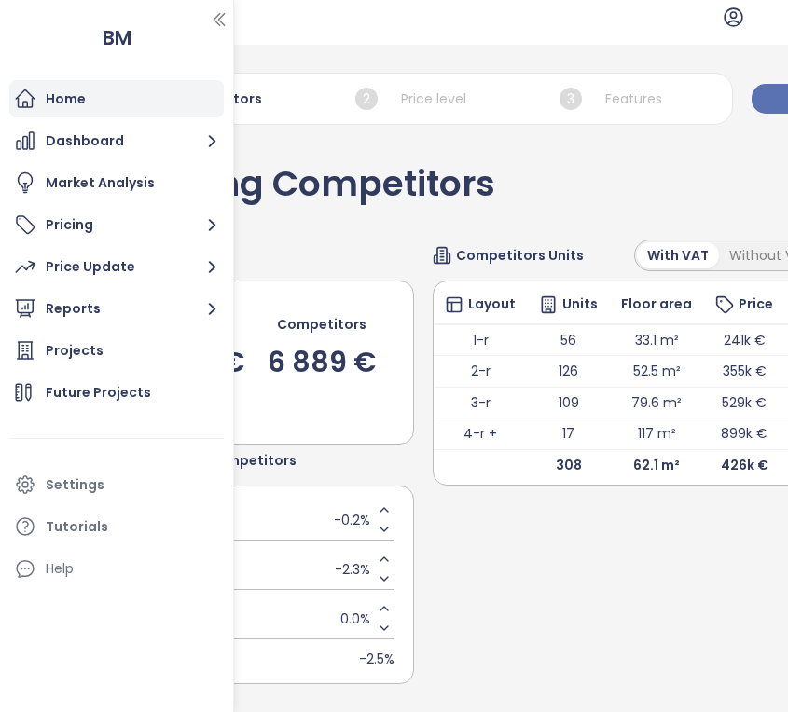
click at [123, 102] on div "Home" at bounding box center [116, 98] width 214 height 37
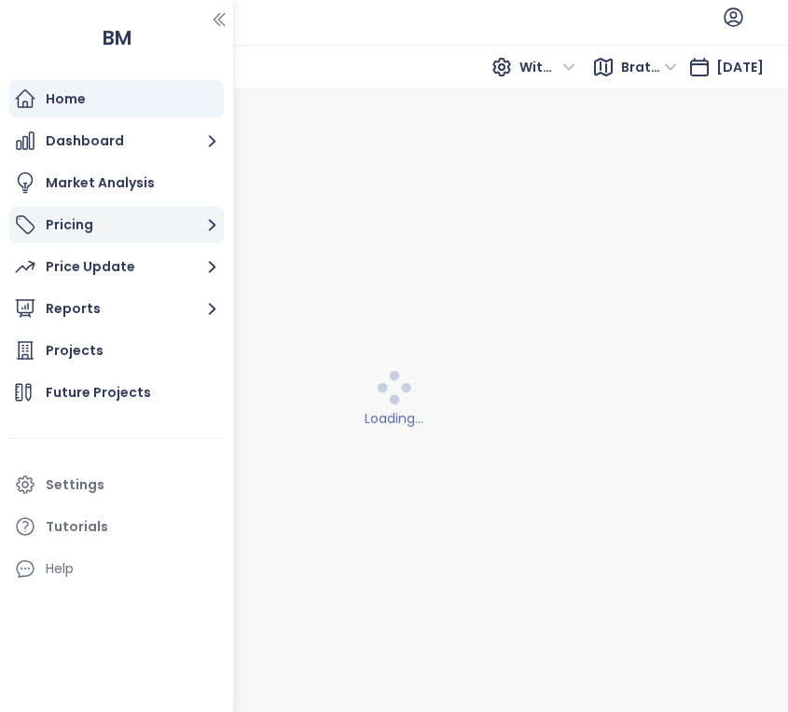
click at [173, 228] on button "Pricing" at bounding box center [116, 224] width 214 height 37
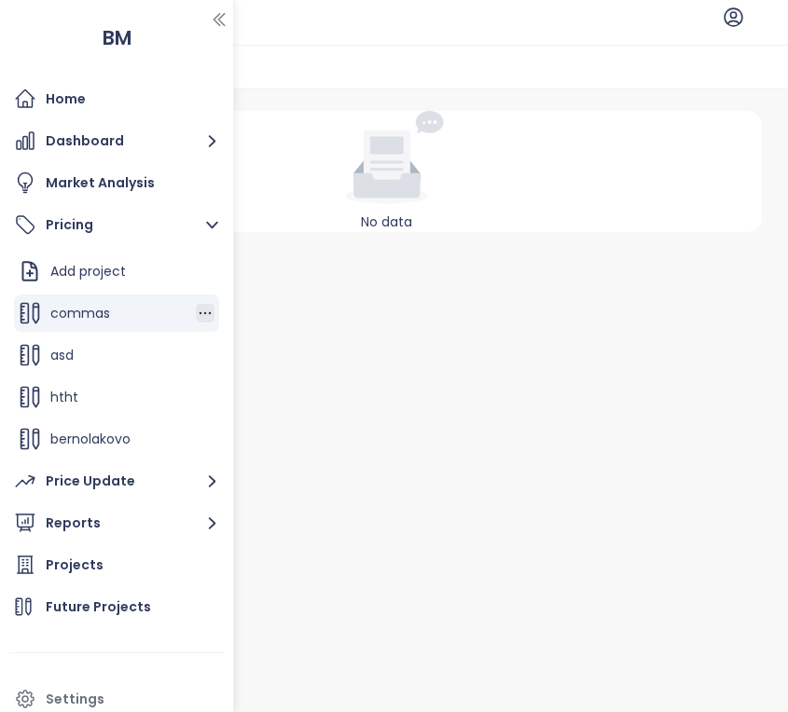
click at [201, 309] on icon "button" at bounding box center [205, 313] width 19 height 19
click at [279, 335] on button "Edit" at bounding box center [269, 343] width 83 height 23
